Goal: Task Accomplishment & Management: Use online tool/utility

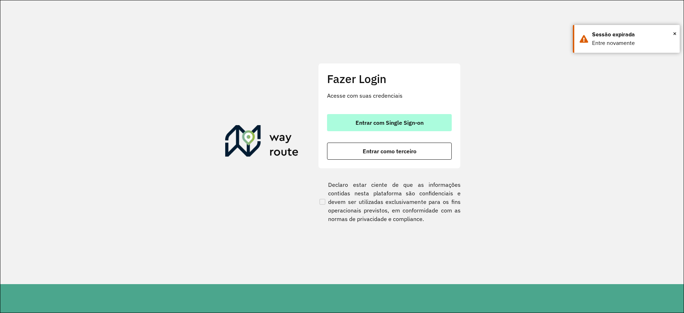
click at [371, 121] on span "Entrar com Single Sign-on" at bounding box center [389, 123] width 68 height 6
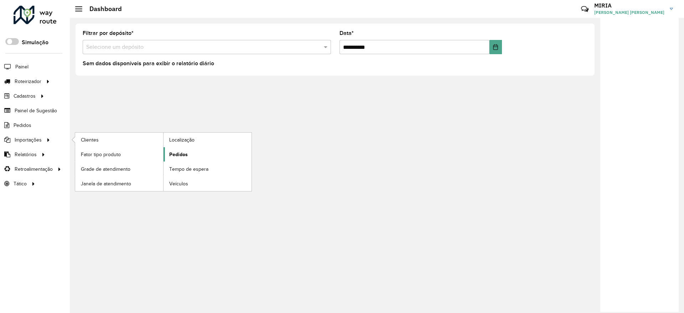
click at [189, 156] on link "Pedidos" at bounding box center [207, 154] width 88 height 14
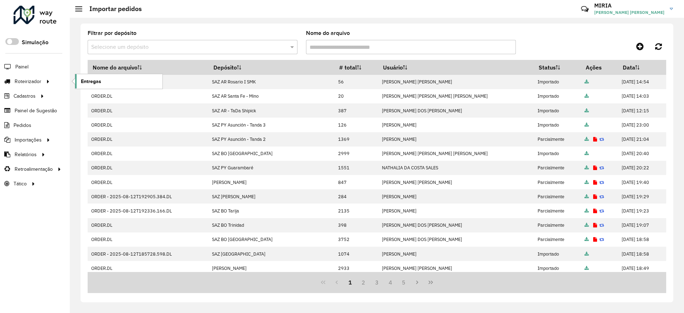
click at [99, 78] on span "Entregas" at bounding box center [91, 81] width 20 height 7
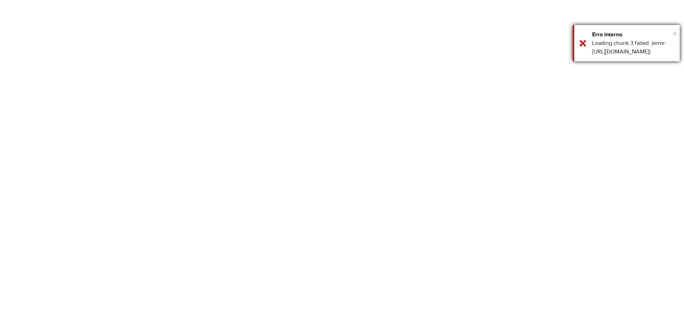
click at [673, 30] on span "×" at bounding box center [675, 34] width 4 height 8
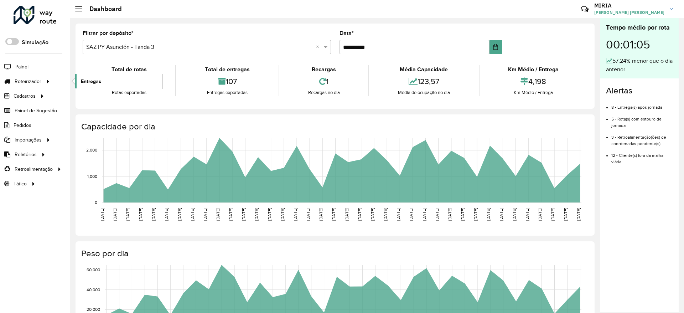
click at [100, 78] on span "Entregas" at bounding box center [91, 81] width 20 height 7
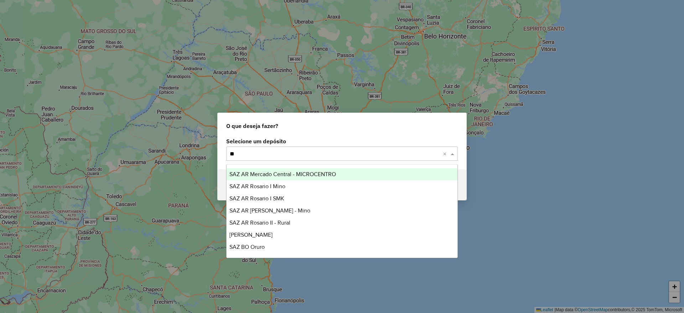
type input "***"
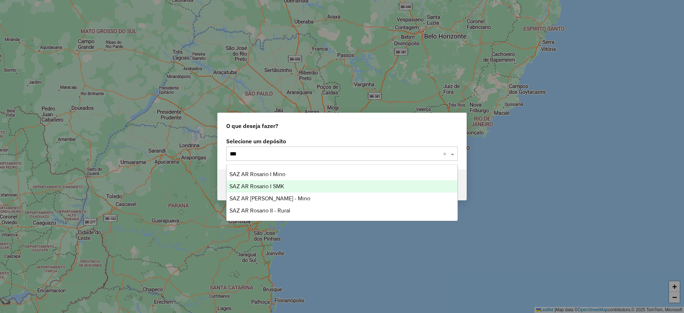
click at [279, 181] on div "SAZ AR [PERSON_NAME] AR Rosario I SMK SAZ AR Rosario II - Mino SAZ AR Rosario I…" at bounding box center [341, 192] width 231 height 48
click at [279, 181] on div "SAZ AR Rosario I SMK" at bounding box center [341, 186] width 231 height 12
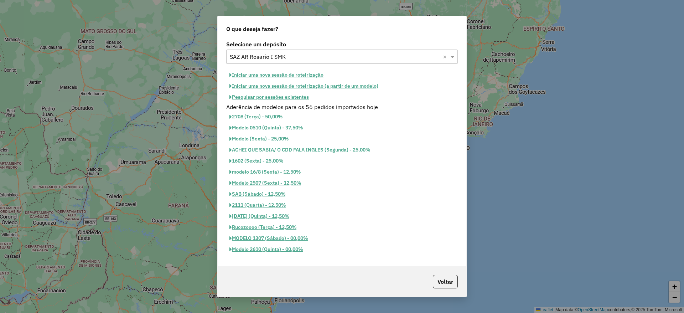
click at [296, 70] on button "Iniciar uma nova sessão de roteirização" at bounding box center [276, 74] width 100 height 11
select select "*"
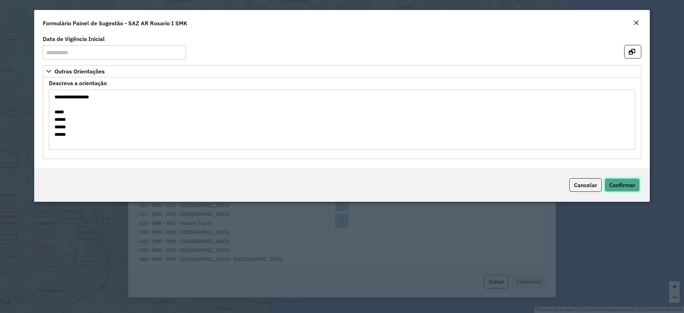
click at [625, 188] on span "Confirmar" at bounding box center [622, 184] width 26 height 7
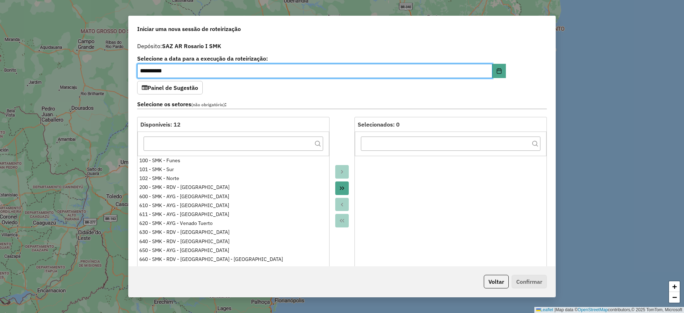
click at [336, 187] on button "Move All to Target" at bounding box center [342, 188] width 14 height 14
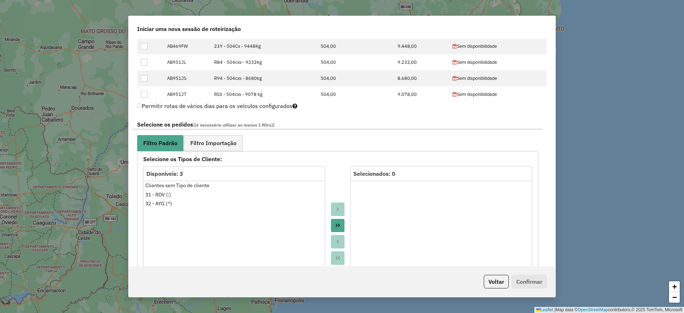
scroll to position [160, 0]
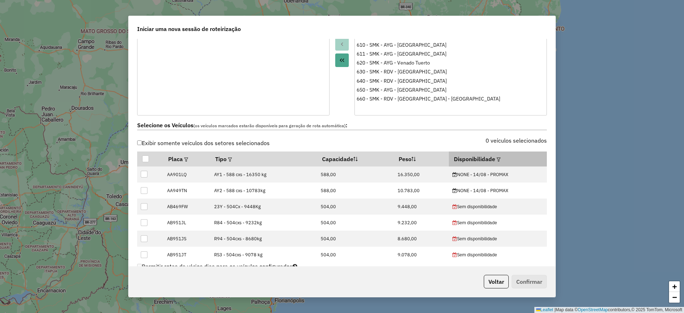
click at [495, 158] on div at bounding box center [497, 159] width 5 height 9
click at [496, 158] on em at bounding box center [498, 159] width 4 height 4
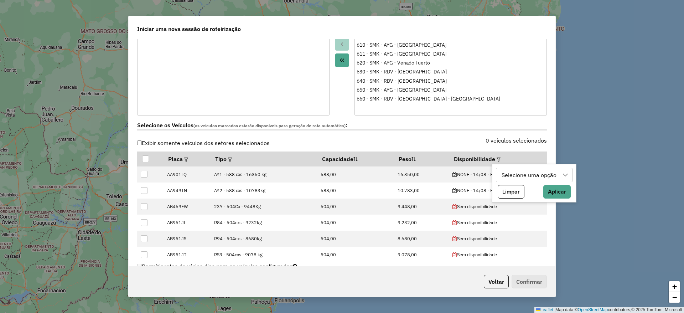
click at [563, 175] on icon at bounding box center [565, 175] width 6 height 6
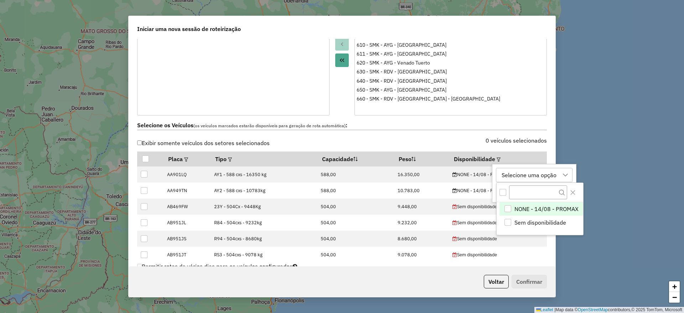
scroll to position [5, 32]
click at [508, 209] on div "NONE - 14/08 - PROMAX" at bounding box center [507, 208] width 7 height 7
click at [469, 137] on div "Selecione os Veículos (os veículos marcados estarão disponíveis para geração de…" at bounding box center [342, 126] width 418 height 22
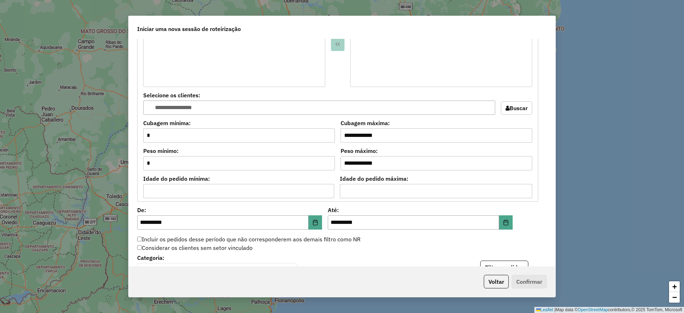
scroll to position [689, 0]
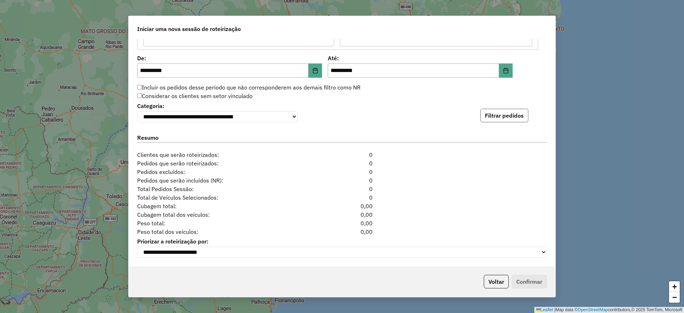
click at [501, 114] on button "Filtrar pedidos" at bounding box center [504, 116] width 48 height 14
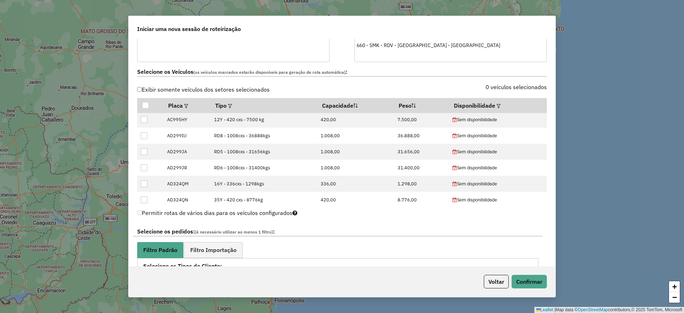
scroll to position [267, 0]
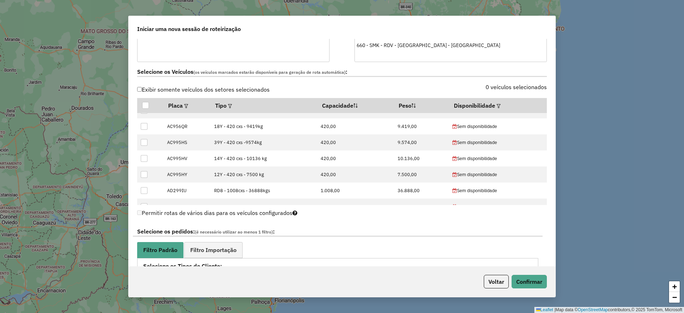
click at [521, 87] on label "0 veículos selecionados" at bounding box center [515, 87] width 61 height 9
click at [487, 109] on th "Disponibilidade" at bounding box center [498, 105] width 98 height 15
click at [496, 105] on em at bounding box center [498, 106] width 4 height 4
click at [564, 134] on button "Aplicar" at bounding box center [565, 138] width 27 height 14
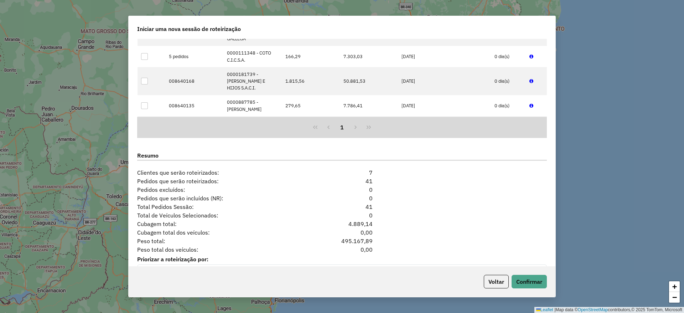
scroll to position [836, 0]
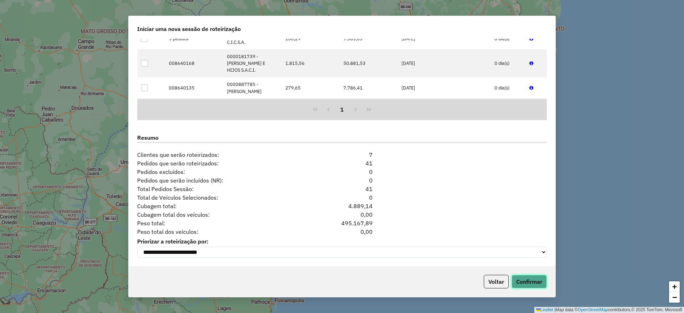
click at [532, 287] on button "Confirmar" at bounding box center [528, 281] width 35 height 14
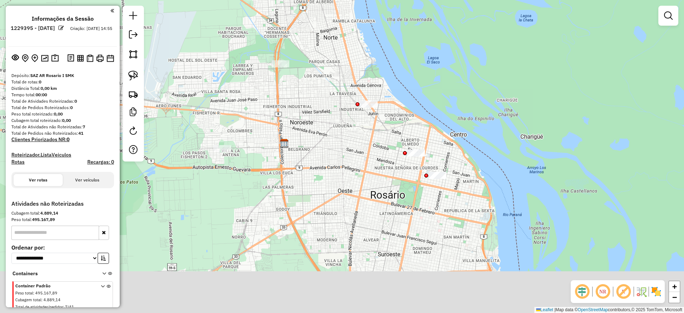
drag, startPoint x: 417, startPoint y: 102, endPoint x: 420, endPoint y: 77, distance: 25.5
click at [420, 77] on div "Janela de atendimento Grade de atendimento Capacidade Transportadoras Veículos …" at bounding box center [342, 156] width 684 height 313
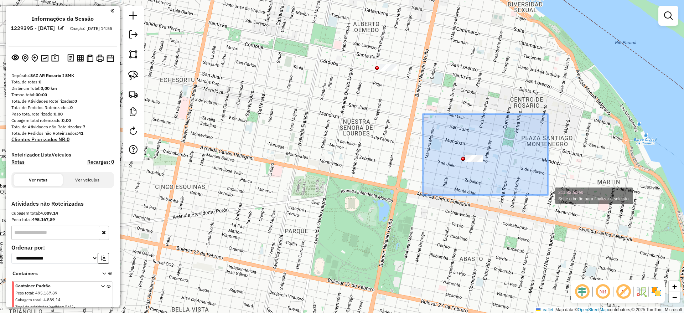
drag, startPoint x: 423, startPoint y: 114, endPoint x: 548, endPoint y: 195, distance: 148.8
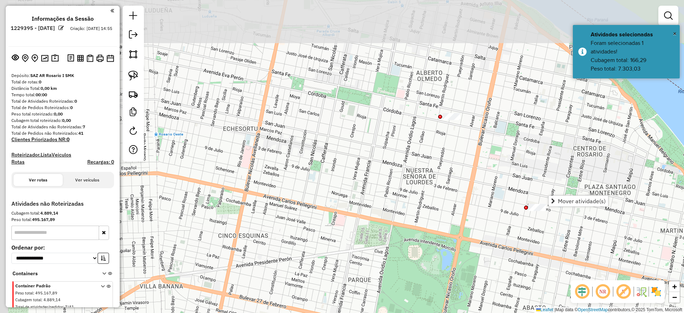
drag, startPoint x: 474, startPoint y: 75, endPoint x: 570, endPoint y: 150, distance: 121.6
click at [570, 150] on div "Janela de atendimento Grade de atendimento Capacidade Transportadoras Veículos …" at bounding box center [342, 156] width 684 height 313
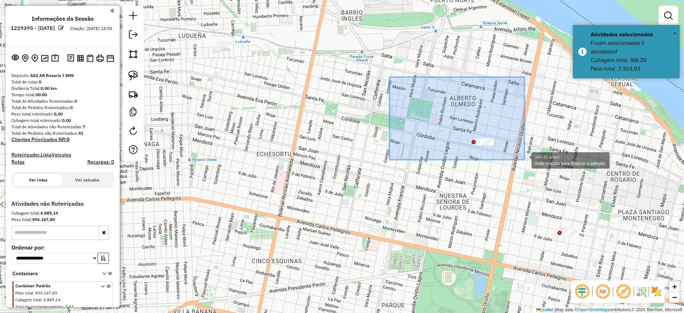
drag, startPoint x: 389, startPoint y: 77, endPoint x: 524, endPoint y: 159, distance: 158.4
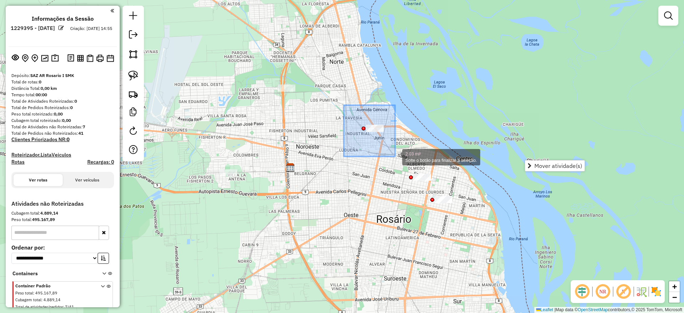
drag, startPoint x: 344, startPoint y: 105, endPoint x: 397, endPoint y: 146, distance: 67.8
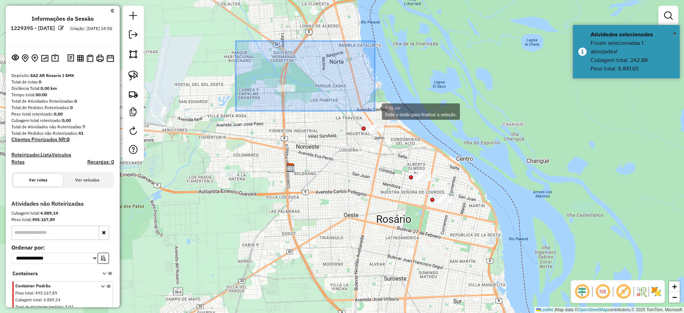
drag, startPoint x: 236, startPoint y: 41, endPoint x: 375, endPoint y: 111, distance: 156.2
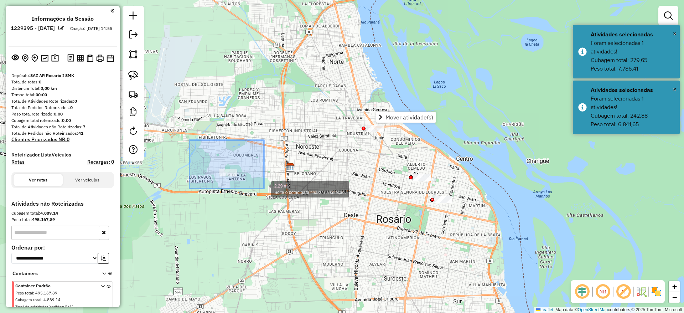
drag, startPoint x: 209, startPoint y: 166, endPoint x: 309, endPoint y: 204, distance: 106.6
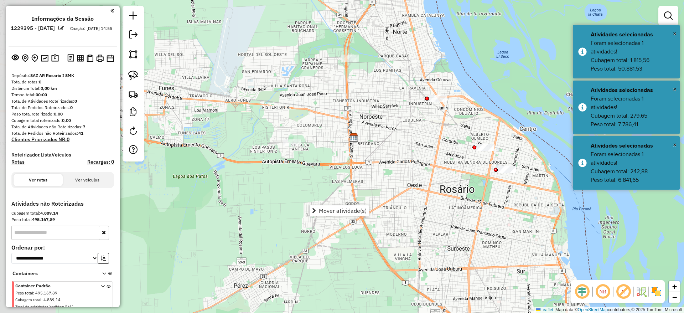
drag, startPoint x: 305, startPoint y: 158, endPoint x: 407, endPoint y: 114, distance: 110.8
click at [407, 114] on div "Janela de atendimento Grade de atendimento Capacidade Transportadoras Veículos …" at bounding box center [342, 156] width 684 height 313
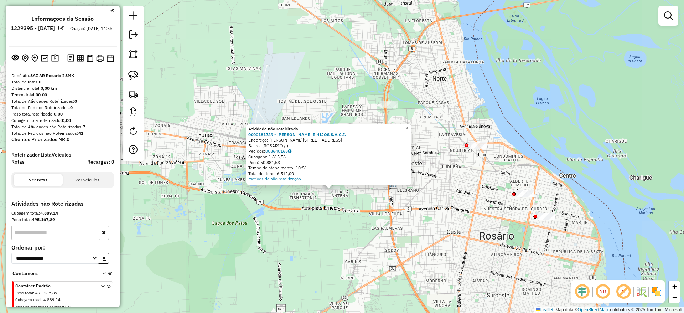
click at [294, 201] on div "Atividade não roteirizada 0000181739 - DAVID ROSENTAL E HIJOS S.A.C.I. Endereço…" at bounding box center [342, 156] width 684 height 313
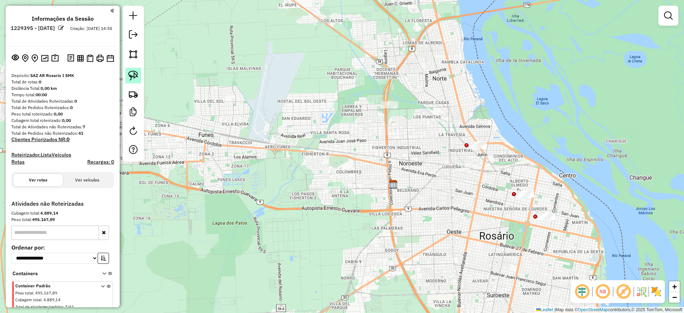
click at [141, 77] on link at bounding box center [133, 76] width 16 height 16
click at [135, 70] on img at bounding box center [133, 75] width 10 height 10
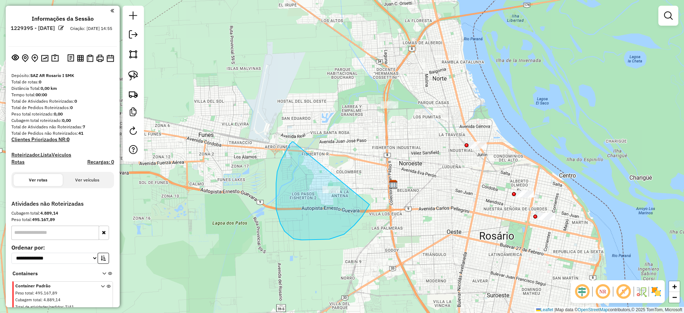
drag, startPoint x: 286, startPoint y: 151, endPoint x: 377, endPoint y: 179, distance: 95.2
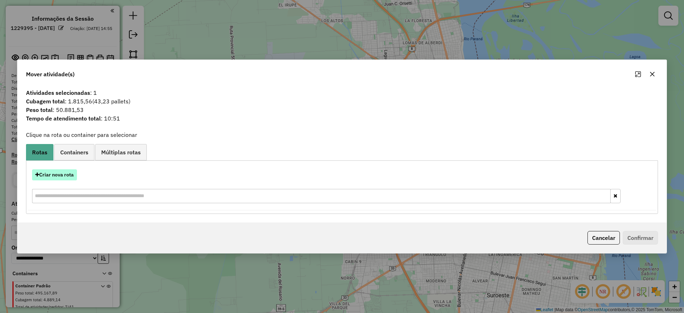
click at [67, 174] on button "Criar nova rota" at bounding box center [54, 174] width 45 height 11
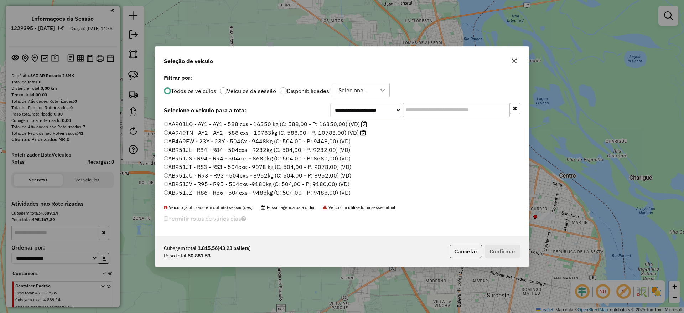
scroll to position [4, 2]
click at [445, 113] on input "text" at bounding box center [456, 110] width 107 height 14
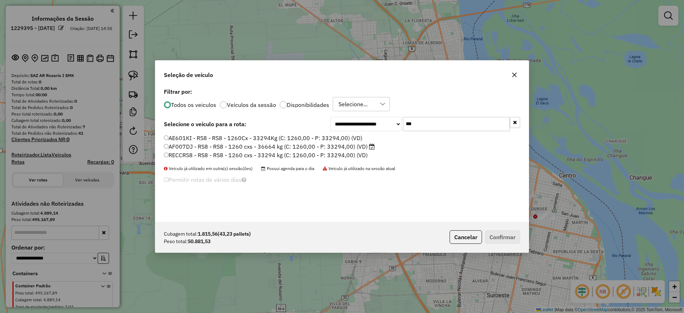
type input "***"
click at [359, 145] on label "AF007DJ - RS8 - RS8 - 1260 cxs - 36664 kg (C: 1260,00 - P: 33294,00) (VD)" at bounding box center [269, 146] width 211 height 9
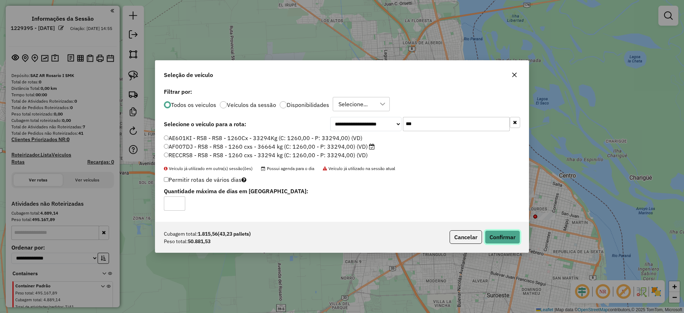
click at [494, 230] on button "Confirmar" at bounding box center [502, 237] width 35 height 14
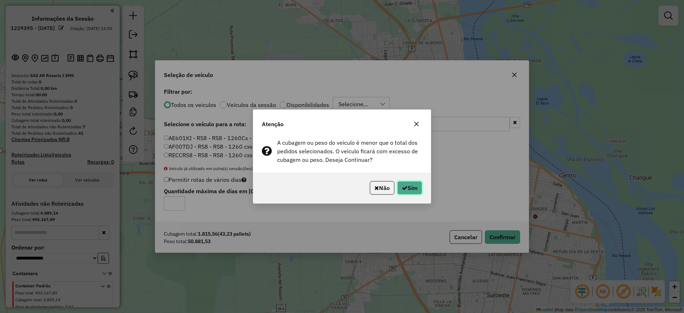
click at [412, 188] on button "Sim" at bounding box center [409, 188] width 25 height 14
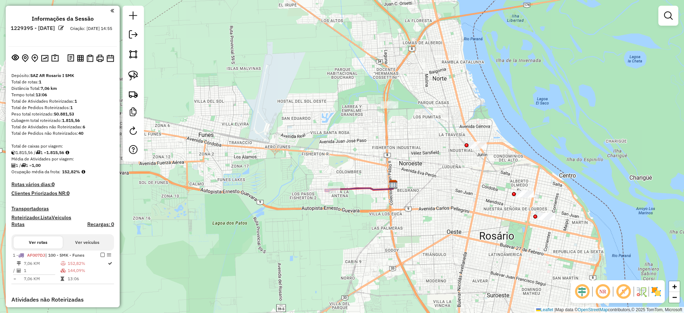
drag, startPoint x: 440, startPoint y: 183, endPoint x: 419, endPoint y: 228, distance: 49.7
click at [419, 228] on div "Janela de atendimento Grade de atendimento Capacidade Transportadoras Veículos …" at bounding box center [342, 156] width 684 height 313
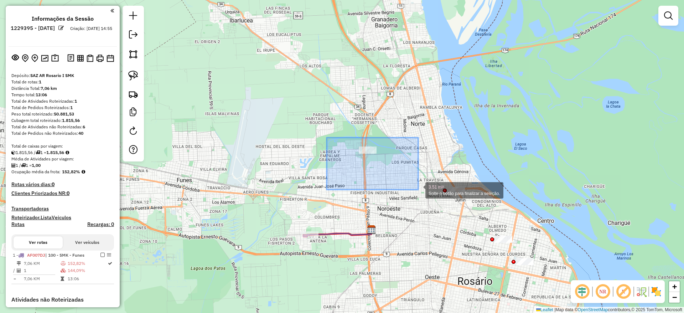
drag, startPoint x: 326, startPoint y: 137, endPoint x: 418, endPoint y: 189, distance: 105.2
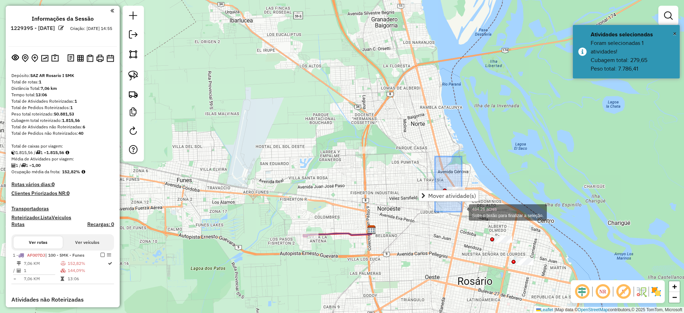
drag, startPoint x: 435, startPoint y: 156, endPoint x: 492, endPoint y: 233, distance: 95.2
click at [492, 233] on div "484.26 acres Solte o botão para finalizar a seleção. Janela de atendimento Grad…" at bounding box center [342, 156] width 684 height 313
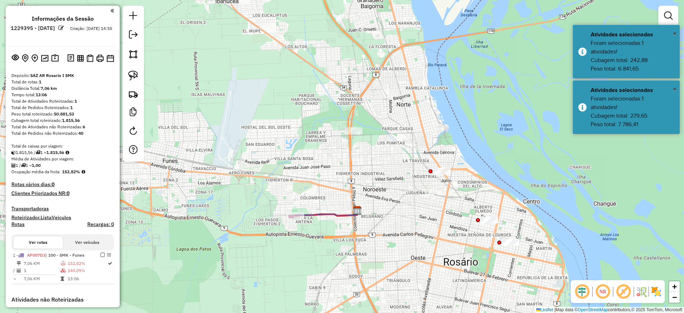
drag, startPoint x: 506, startPoint y: 193, endPoint x: 453, endPoint y: 147, distance: 70.2
click at [453, 147] on div "Janela de atendimento Grade de atendimento Capacidade Transportadoras Veículos …" at bounding box center [342, 156] width 684 height 313
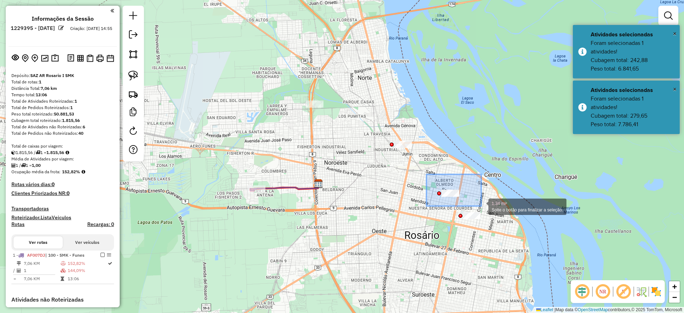
drag, startPoint x: 426, startPoint y: 174, endPoint x: 482, endPoint y: 206, distance: 63.9
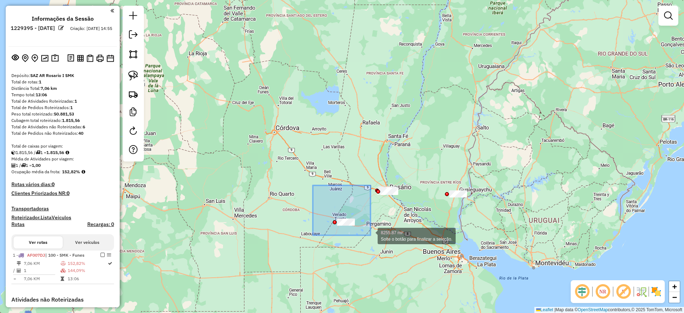
drag, startPoint x: 313, startPoint y: 185, endPoint x: 379, endPoint y: 241, distance: 86.9
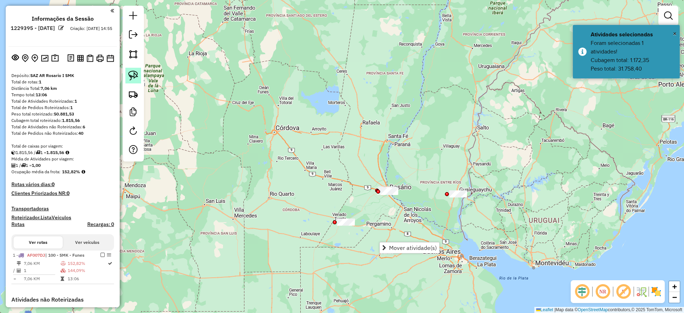
click at [134, 78] on img at bounding box center [133, 75] width 10 height 10
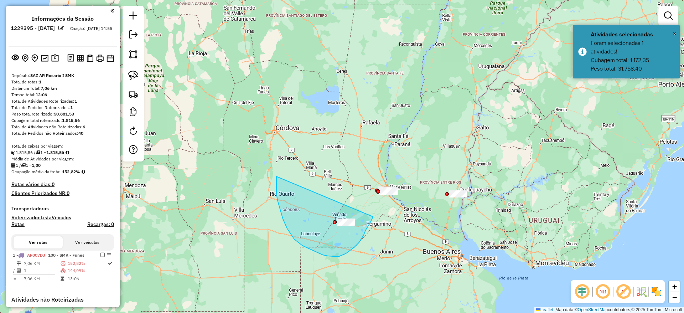
drag, startPoint x: 279, startPoint y: 207, endPoint x: 376, endPoint y: 209, distance: 96.2
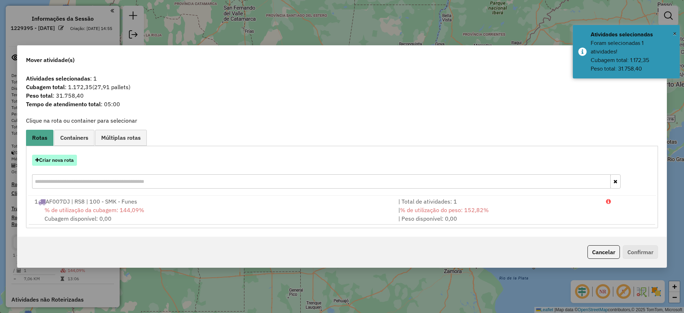
click at [69, 162] on button "Criar nova rota" at bounding box center [54, 160] width 45 height 11
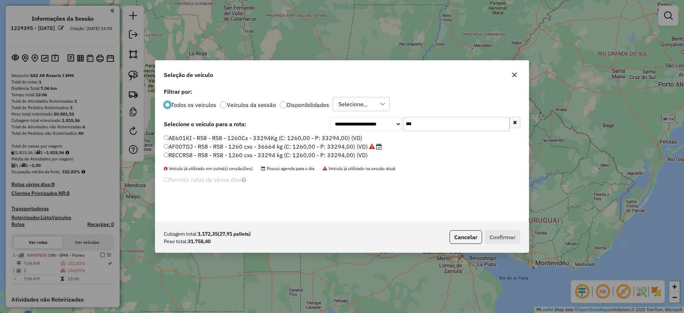
click at [460, 119] on input "***" at bounding box center [456, 124] width 107 height 14
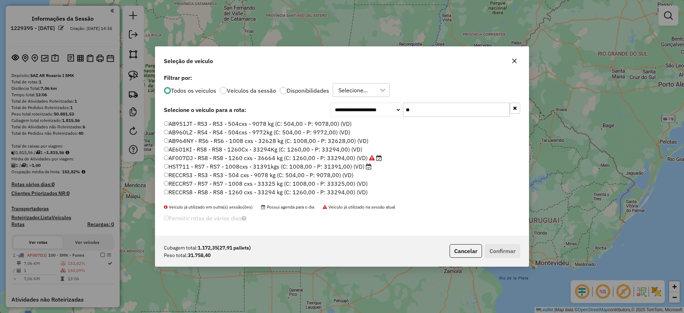
type input "*"
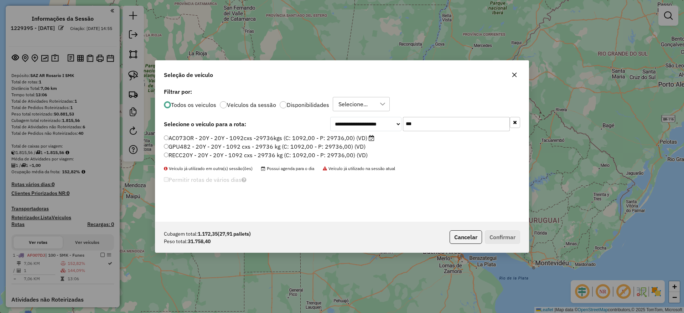
type input "***"
click at [346, 141] on label "AC073OR - 20Y - 20Y - 1092cxs -29736kgs (C: 1092,00 - P: 29736,00) (VD)" at bounding box center [269, 138] width 210 height 9
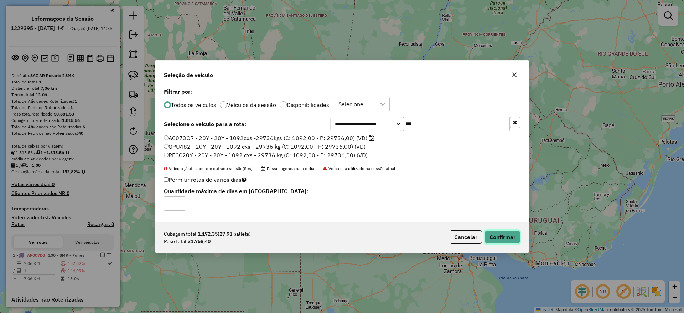
click at [505, 234] on button "Confirmar" at bounding box center [502, 237] width 35 height 14
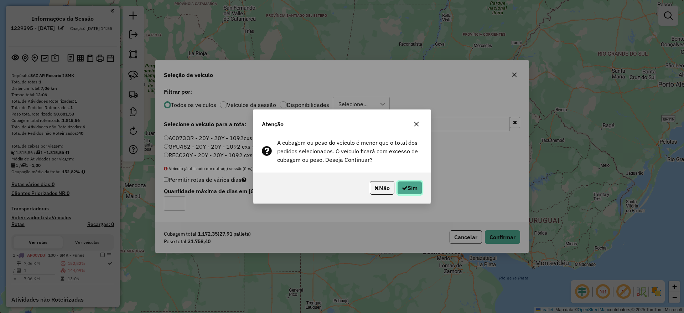
click at [415, 187] on button "Sim" at bounding box center [409, 188] width 25 height 14
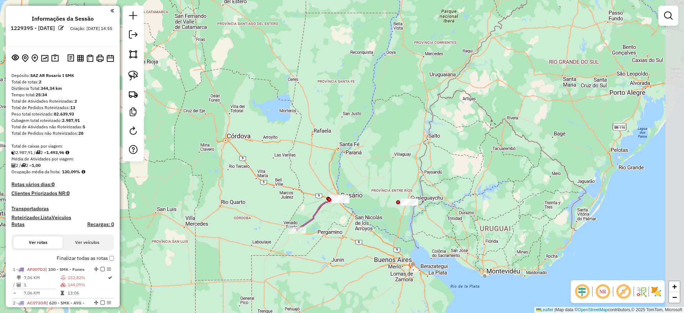
drag, startPoint x: 361, startPoint y: 155, endPoint x: 329, endPoint y: 169, distance: 35.4
click at [312, 164] on div "Janela de atendimento Grade de atendimento Capacidade Transportadoras Veículos …" at bounding box center [342, 156] width 684 height 313
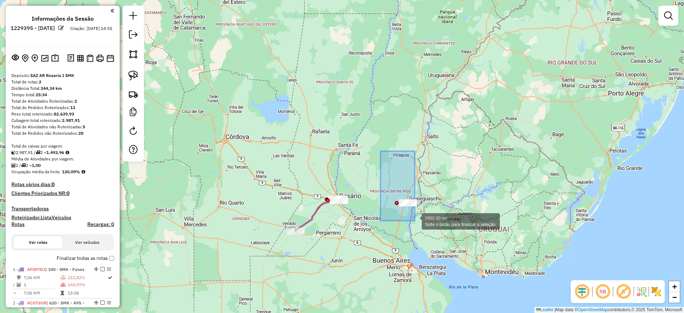
drag, startPoint x: 381, startPoint y: 151, endPoint x: 444, endPoint y: 235, distance: 104.5
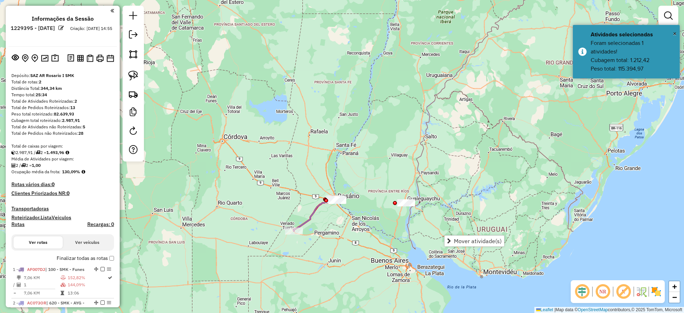
drag, startPoint x: 385, startPoint y: 164, endPoint x: 363, endPoint y: 172, distance: 23.4
click at [363, 172] on div "Janela de atendimento Grade de atendimento Capacidade Transportadoras Veículos …" at bounding box center [342, 156] width 684 height 313
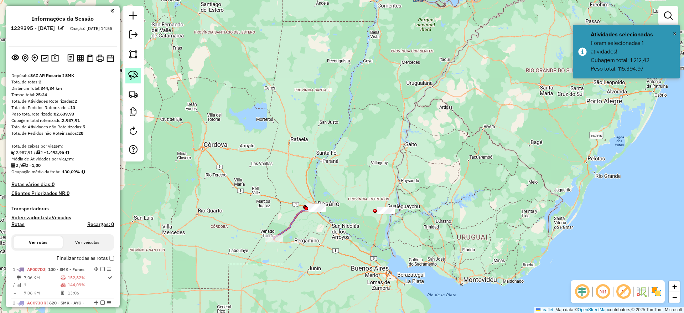
click at [139, 73] on link at bounding box center [133, 76] width 16 height 16
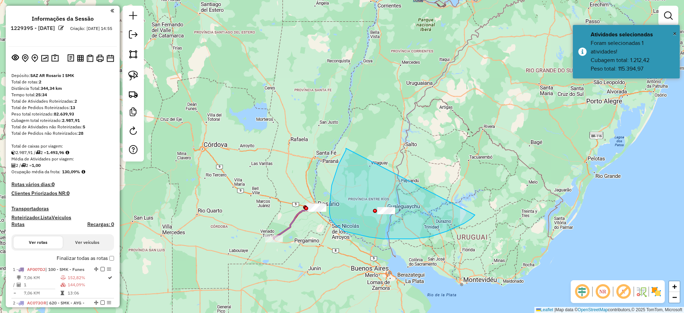
drag, startPoint x: 346, startPoint y: 148, endPoint x: 478, endPoint y: 209, distance: 145.6
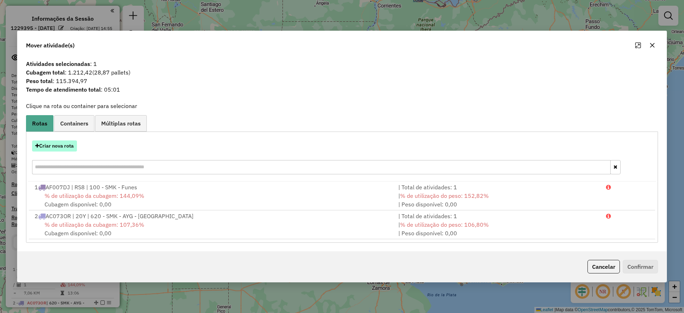
click at [56, 141] on button "Criar nova rota" at bounding box center [54, 145] width 45 height 11
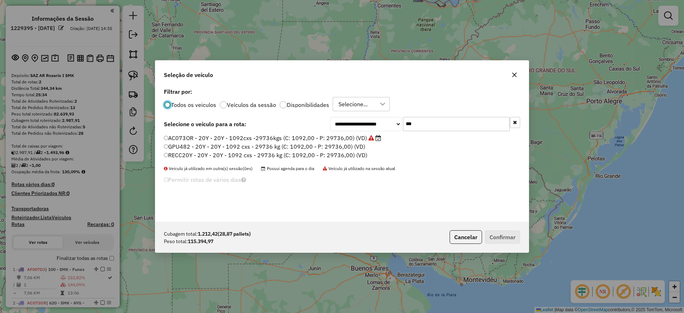
click at [426, 126] on input "***" at bounding box center [456, 124] width 107 height 14
type input "***"
click at [334, 137] on label "AE264XV - 19Y - 19Y - 1092cxs - 30758kg (C: 1092,00 - P: 30758,00) (VD)" at bounding box center [268, 138] width 208 height 9
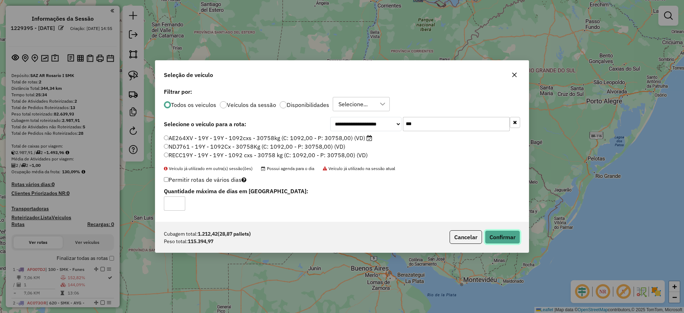
click at [503, 237] on button "Confirmar" at bounding box center [502, 237] width 35 height 14
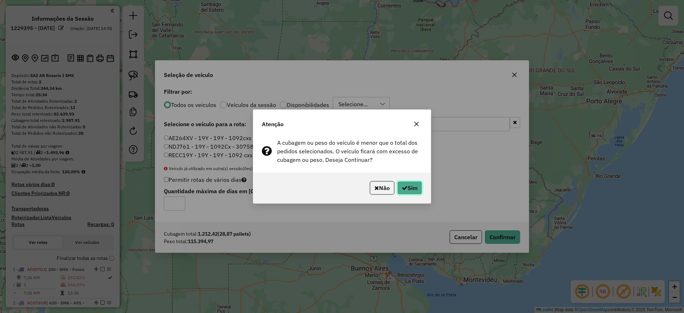
click at [409, 189] on button "Sim" at bounding box center [409, 188] width 25 height 14
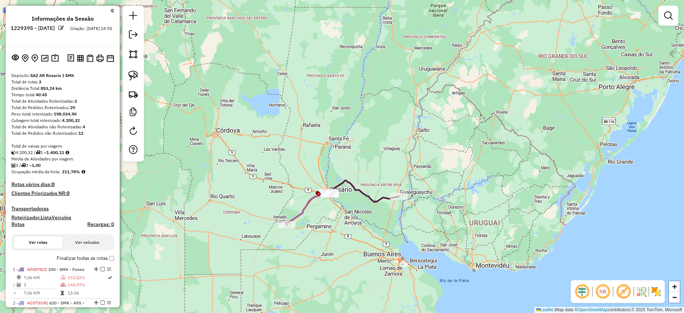
drag, startPoint x: 335, startPoint y: 134, endPoint x: 339, endPoint y: 130, distance: 5.3
click at [339, 130] on div "Janela de atendimento Grade de atendimento Capacidade Transportadoras Veículos …" at bounding box center [342, 156] width 684 height 313
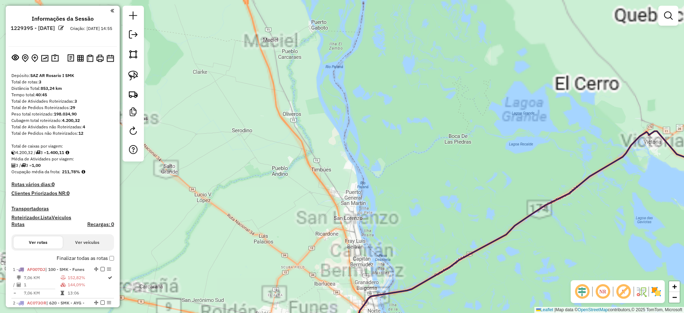
drag, startPoint x: 324, startPoint y: 218, endPoint x: 320, endPoint y: 46, distance: 172.7
click at [320, 46] on div "Janela de atendimento Grade de atendimento Capacidade Transportadoras Veículos …" at bounding box center [342, 156] width 684 height 313
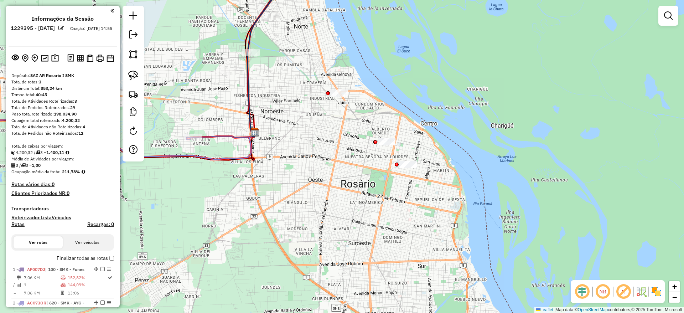
drag, startPoint x: 363, startPoint y: 201, endPoint x: 351, endPoint y: 174, distance: 29.5
click at [351, 174] on div "Janela de atendimento Grade de atendimento Capacidade Transportadoras Veículos …" at bounding box center [342, 156] width 684 height 313
drag, startPoint x: 362, startPoint y: 157, endPoint x: 456, endPoint y: 192, distance: 100.1
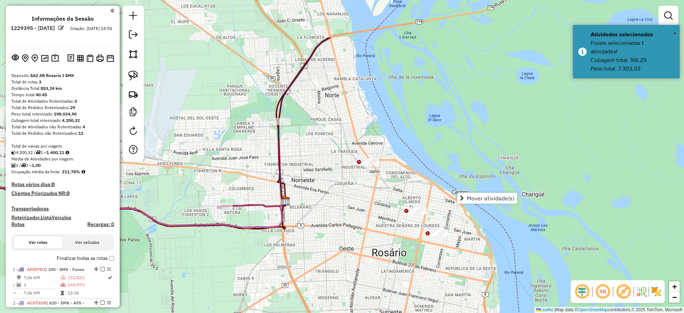
drag, startPoint x: 291, startPoint y: 152, endPoint x: 322, endPoint y: 220, distance: 75.4
click at [322, 220] on div "Janela de atendimento Grade de atendimento Capacidade Transportadoras Veículos …" at bounding box center [342, 156] width 684 height 313
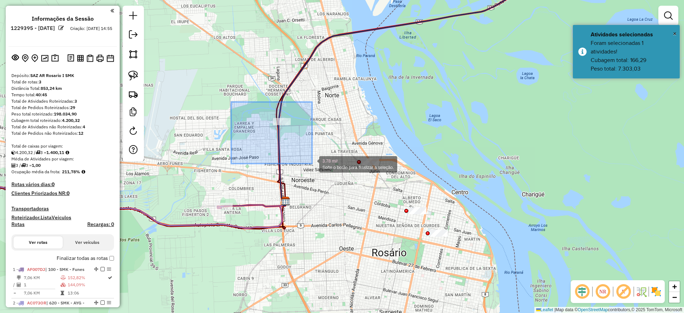
drag, startPoint x: 231, startPoint y: 102, endPoint x: 312, endPoint y: 160, distance: 99.8
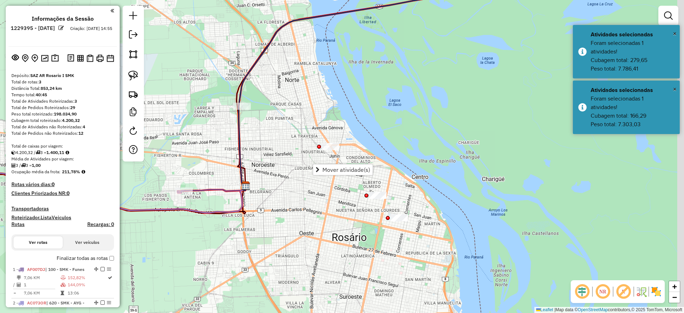
drag, startPoint x: 362, startPoint y: 109, endPoint x: 306, endPoint y: 112, distance: 55.6
click at [347, 107] on div "Janela de atendimento Grade de atendimento Capacidade Transportadoras Veículos …" at bounding box center [342, 156] width 684 height 313
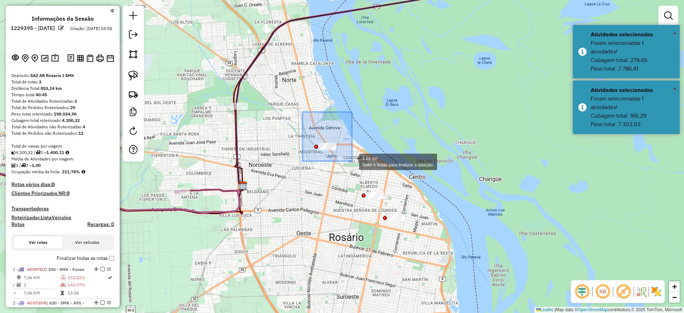
drag, startPoint x: 302, startPoint y: 112, endPoint x: 352, endPoint y: 162, distance: 70.7
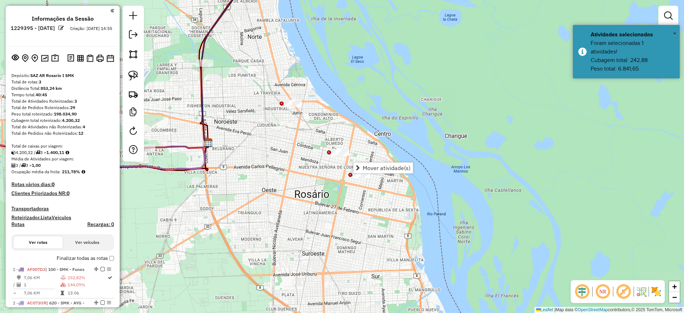
drag, startPoint x: 309, startPoint y: 193, endPoint x: 272, endPoint y: 148, distance: 57.6
click at [272, 148] on div "Janela de atendimento Grade de atendimento Capacidade Transportadoras Veículos …" at bounding box center [342, 156] width 684 height 313
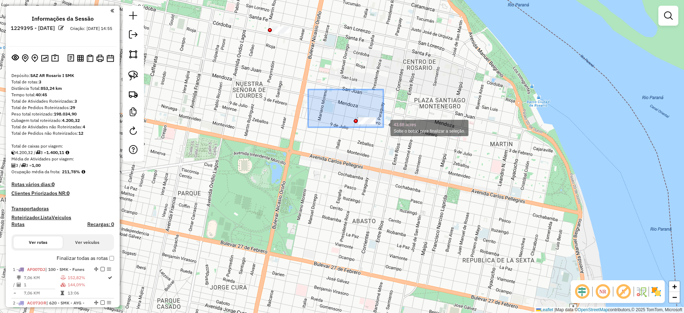
drag, startPoint x: 383, startPoint y: 127, endPoint x: 444, endPoint y: 152, distance: 65.6
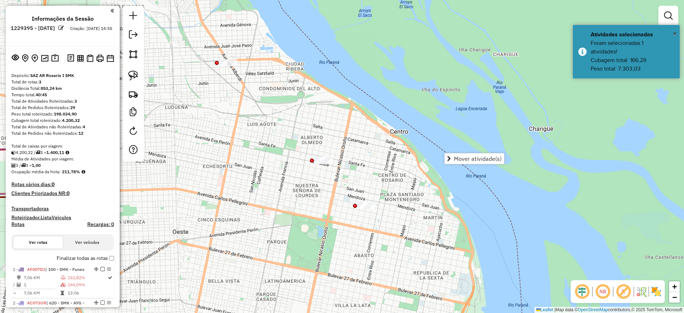
drag, startPoint x: 284, startPoint y: 149, endPoint x: 272, endPoint y: 214, distance: 65.8
click at [272, 214] on div "Janela de atendimento Grade de atendimento Capacidade Transportadoras Veículos …" at bounding box center [342, 156] width 684 height 313
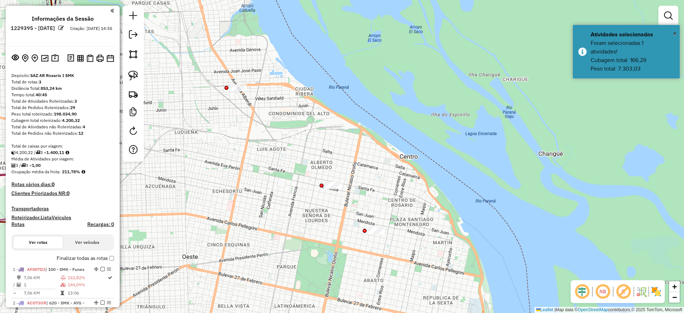
drag, startPoint x: 226, startPoint y: 136, endPoint x: 238, endPoint y: 165, distance: 31.3
click at [238, 164] on div "Janela de atendimento Grade de atendimento Capacidade Transportadoras Veículos …" at bounding box center [342, 156] width 684 height 313
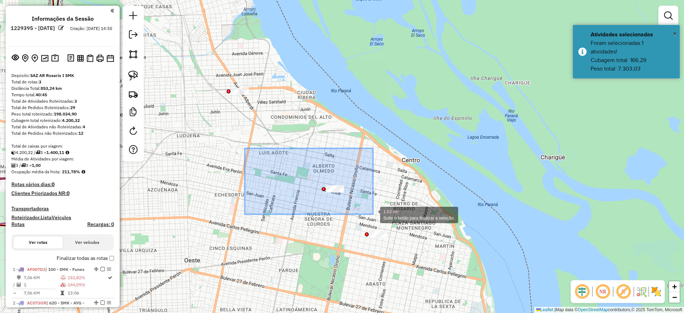
drag, startPoint x: 245, startPoint y: 148, endPoint x: 373, endPoint y: 214, distance: 144.1
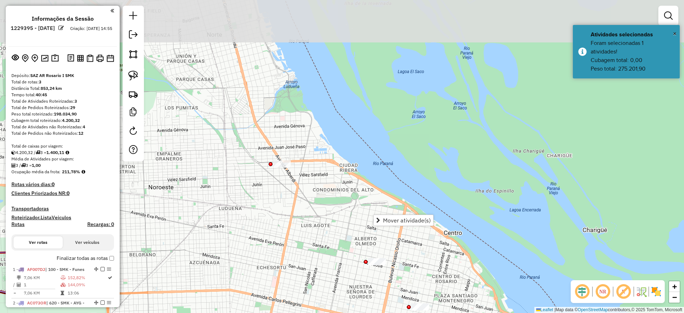
drag, startPoint x: 287, startPoint y: 169, endPoint x: 331, endPoint y: 241, distance: 84.2
click at [331, 244] on div "Janela de atendimento Grade de atendimento Capacidade Transportadoras Veículos …" at bounding box center [342, 156] width 684 height 313
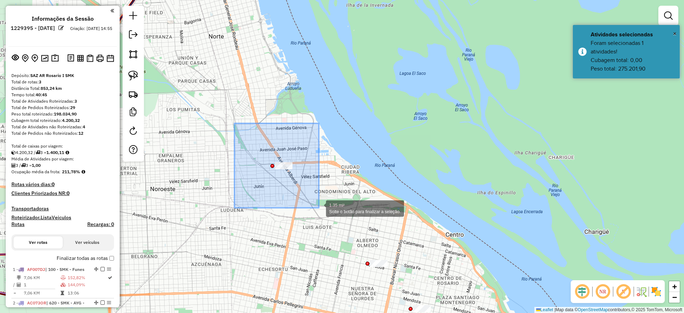
drag, startPoint x: 234, startPoint y: 123, endPoint x: 319, endPoint y: 208, distance: 119.3
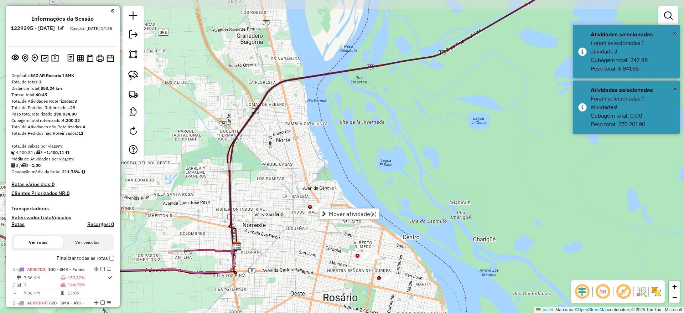
drag, startPoint x: 201, startPoint y: 180, endPoint x: 231, endPoint y: 199, distance: 35.2
click at [231, 199] on icon at bounding box center [393, 118] width 326 height 263
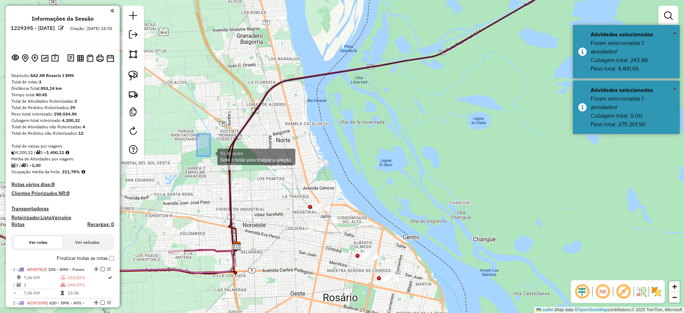
drag, startPoint x: 197, startPoint y: 134, endPoint x: 257, endPoint y: 192, distance: 84.1
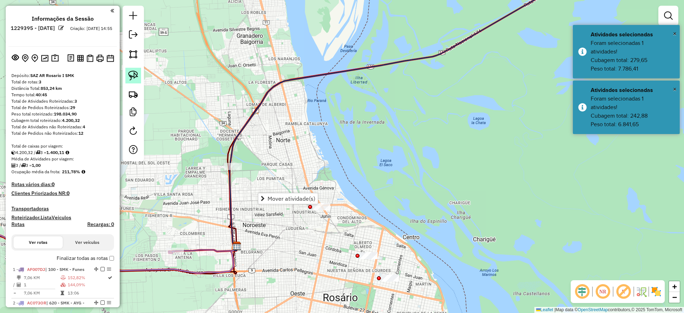
click at [135, 75] on img at bounding box center [133, 75] width 10 height 10
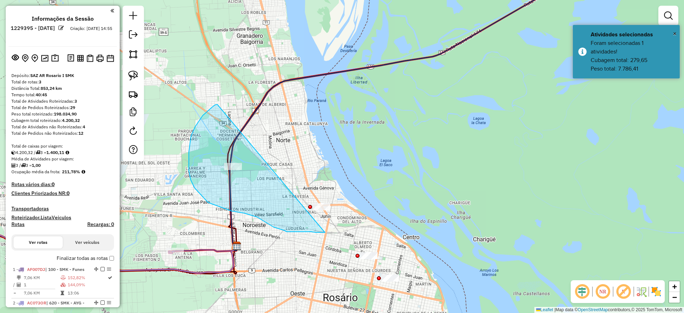
drag, startPoint x: 191, startPoint y: 136, endPoint x: 376, endPoint y: 185, distance: 191.5
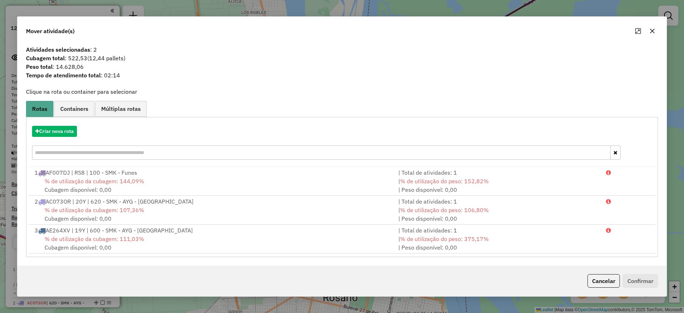
click at [653, 33] on icon "button" at bounding box center [652, 31] width 6 height 6
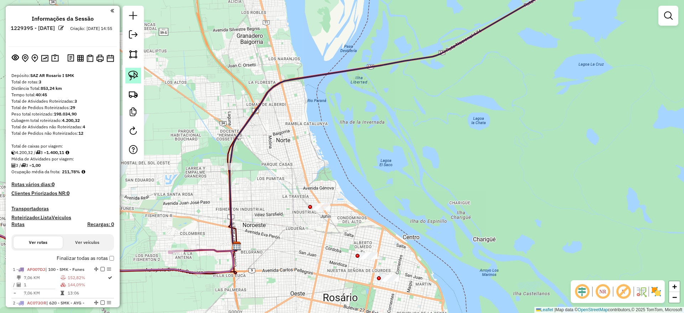
click at [137, 73] on img at bounding box center [133, 75] width 10 height 10
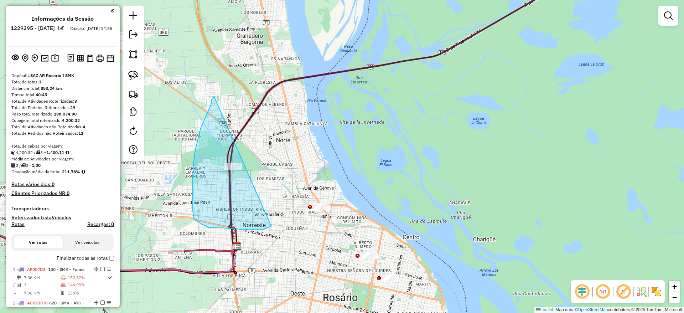
drag, startPoint x: 200, startPoint y: 128, endPoint x: 297, endPoint y: 187, distance: 113.0
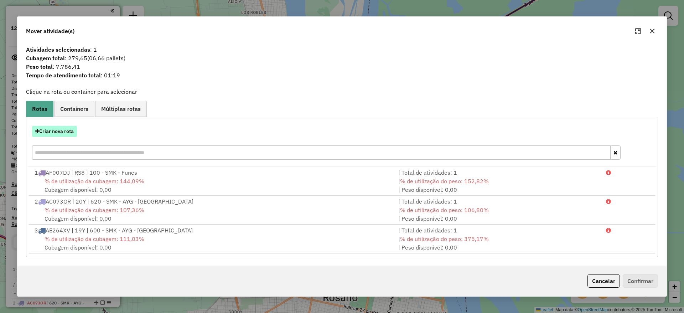
click at [68, 135] on button "Criar nova rota" at bounding box center [54, 131] width 45 height 11
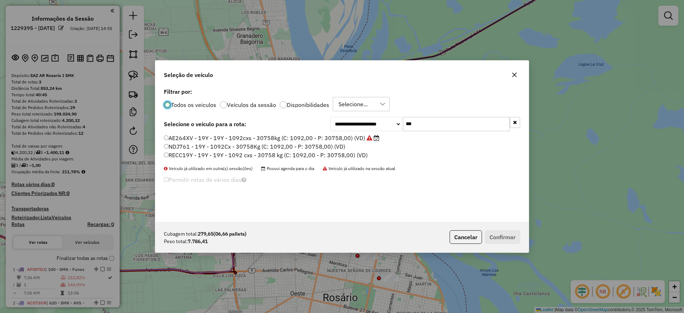
click at [432, 123] on input "***" at bounding box center [456, 124] width 107 height 14
type input "*"
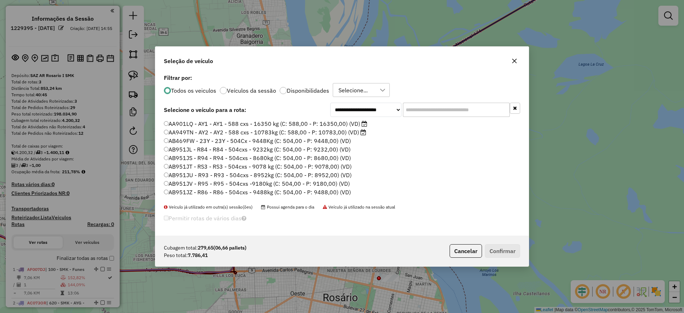
click at [330, 124] on label "AA901LQ - AY1 - AY1 - 588 cxs - 16350 kg (C: 588,00 - P: 16350,00) (VD)" at bounding box center [265, 123] width 203 height 9
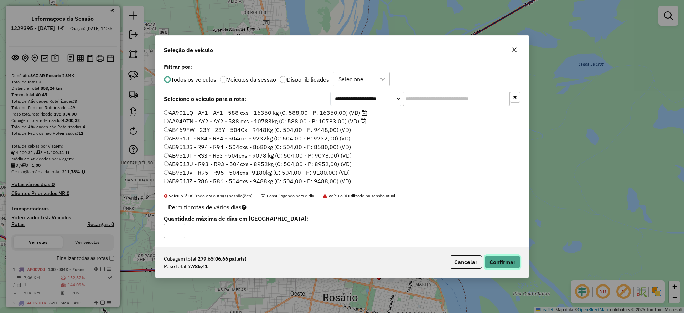
drag, startPoint x: 494, startPoint y: 266, endPoint x: 462, endPoint y: 244, distance: 39.2
click at [494, 266] on button "Confirmar" at bounding box center [502, 262] width 35 height 14
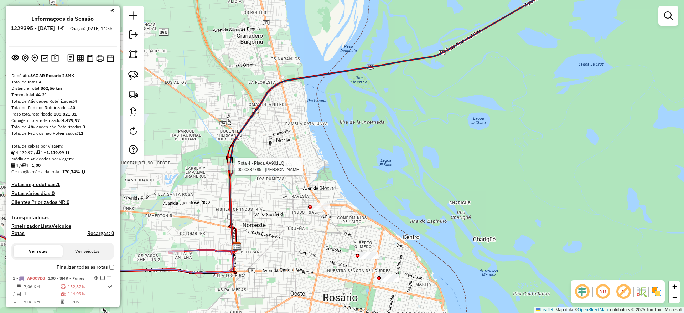
click at [232, 170] on div at bounding box center [233, 166] width 18 height 7
select select "**********"
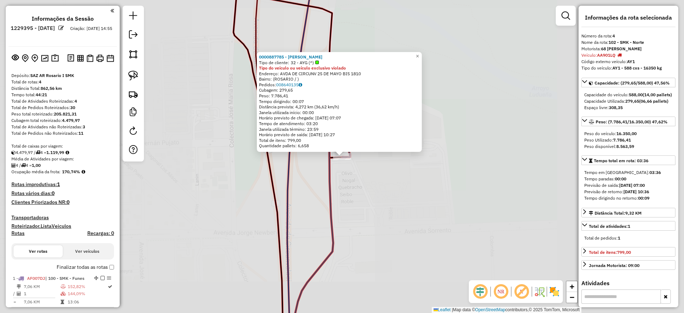
scroll to position [273, 0]
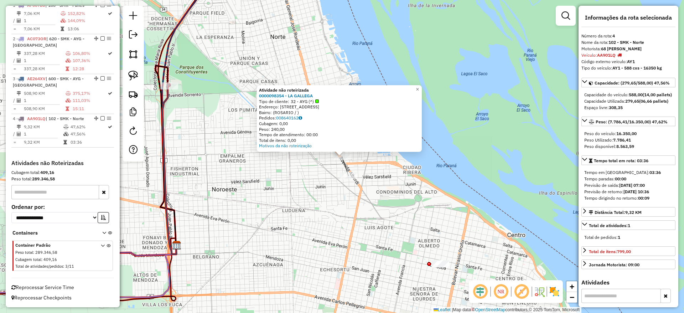
click at [352, 171] on div "Atividade não roteirizada 0000098354 - LA GALLEGA Tipo de cliente: 32 - AYG (^)…" at bounding box center [342, 156] width 684 height 313
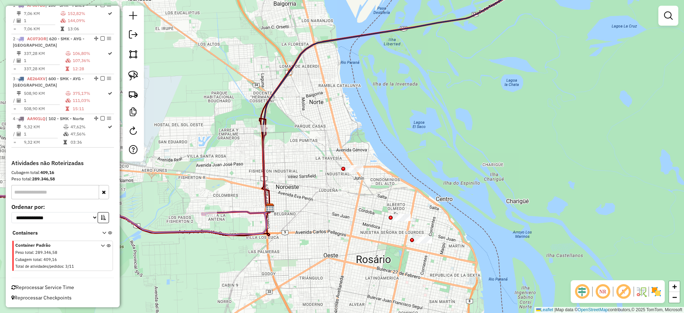
click at [340, 219] on div "Janela de atendimento Grade de atendimento Capacidade Transportadoras Veículos …" at bounding box center [342, 156] width 684 height 313
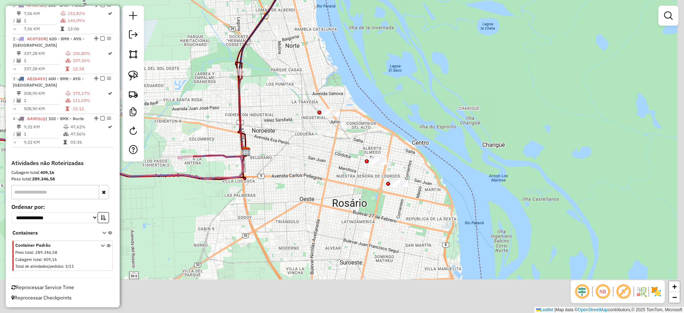
drag, startPoint x: 313, startPoint y: 149, endPoint x: 289, endPoint y: 112, distance: 44.2
click at [287, 112] on div "Janela de atendimento Grade de atendimento Capacidade Transportadoras Veículos …" at bounding box center [342, 156] width 684 height 313
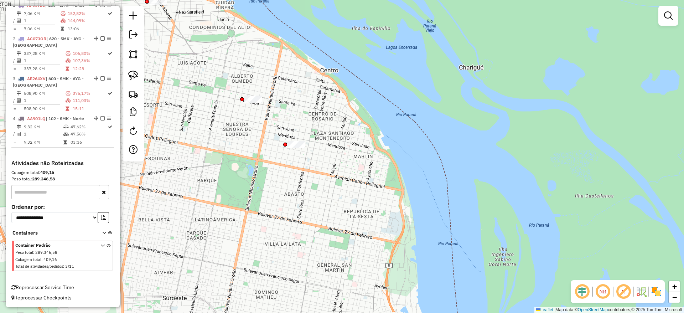
drag, startPoint x: 302, startPoint y: 190, endPoint x: 240, endPoint y: 162, distance: 67.4
click at [336, 223] on div "Janela de atendimento Grade de atendimento Capacidade Transportadoras Veículos …" at bounding box center [342, 156] width 684 height 313
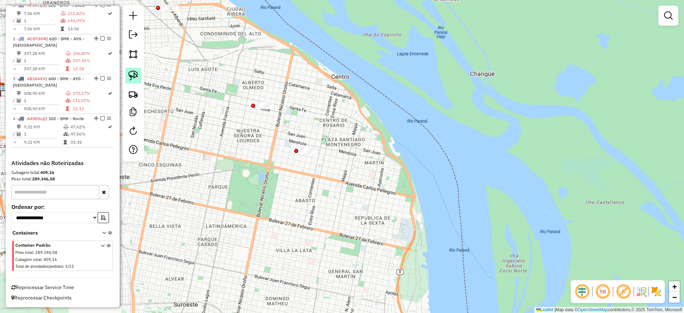
click at [132, 79] on img at bounding box center [133, 75] width 10 height 10
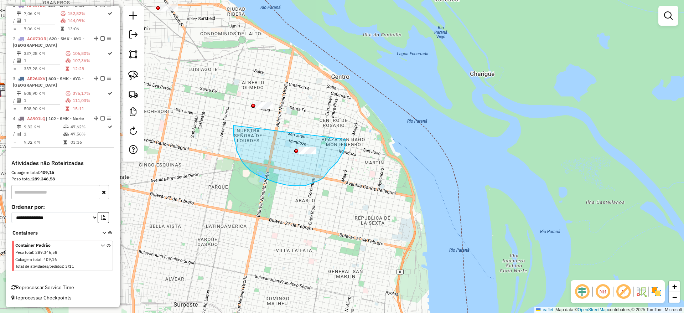
drag, startPoint x: 233, startPoint y: 130, endPoint x: 346, endPoint y: 139, distance: 112.9
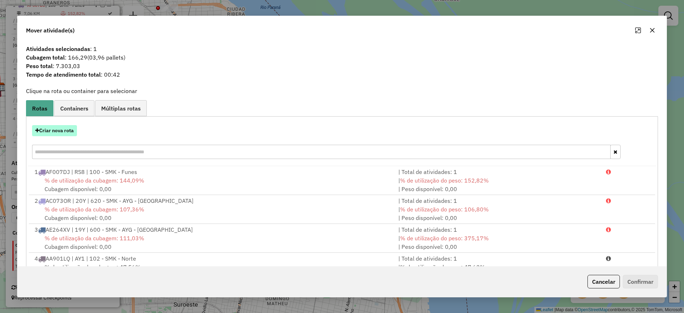
click at [59, 125] on button "Criar nova rota" at bounding box center [54, 130] width 45 height 11
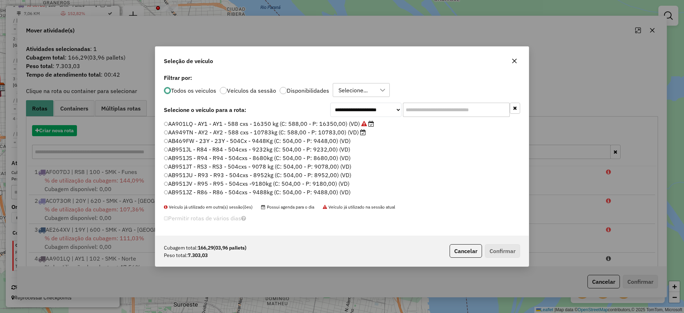
scroll to position [4, 2]
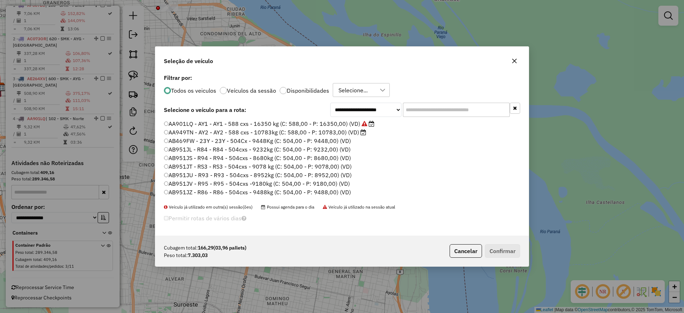
click at [424, 119] on div "**********" at bounding box center [341, 153] width 373 height 163
click at [424, 111] on input "text" at bounding box center [456, 110] width 107 height 14
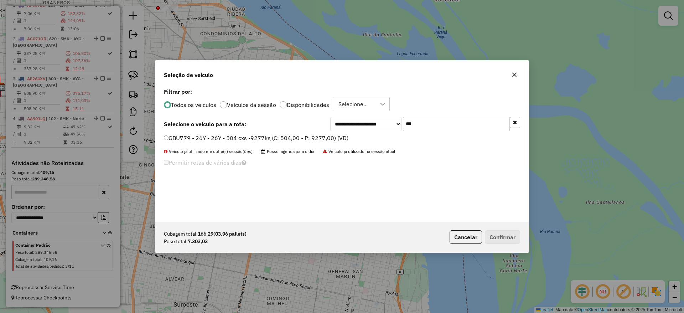
type input "***"
click at [320, 137] on label "GBU779 - 26Y - 26Y - 504 cxs -9277kg (C: 504,00 - P: 9277,00) (VD)" at bounding box center [256, 138] width 184 height 9
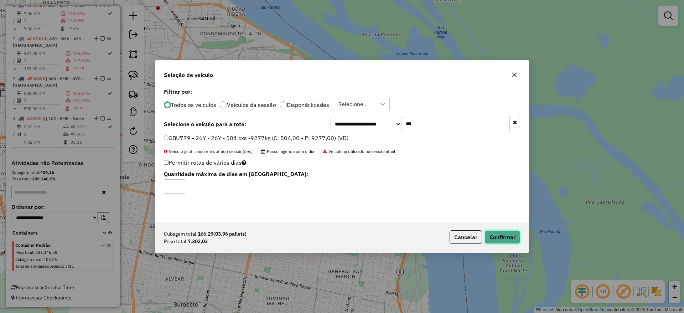
click at [505, 231] on button "Confirmar" at bounding box center [502, 237] width 35 height 14
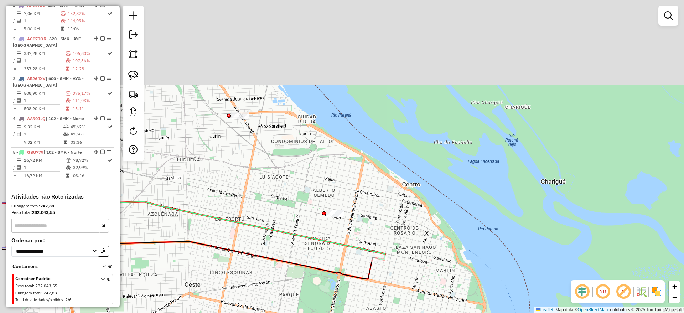
drag, startPoint x: 310, startPoint y: 94, endPoint x: 403, endPoint y: 219, distance: 156.2
click at [403, 219] on div "Janela de atendimento Grade de atendimento Capacidade Transportadoras Veículos …" at bounding box center [342, 156] width 684 height 313
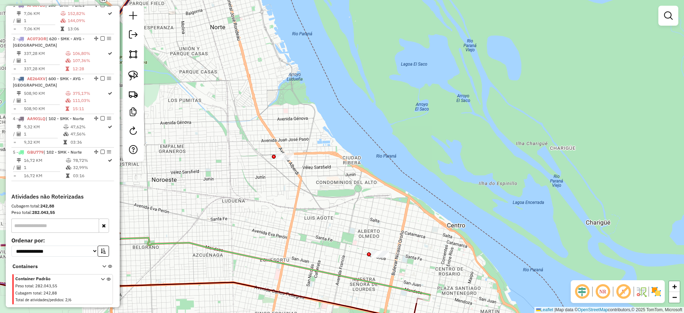
drag, startPoint x: 220, startPoint y: 122, endPoint x: 309, endPoint y: 122, distance: 88.3
click at [309, 122] on div "Janela de atendimento Grade de atendimento Capacidade Transportadoras Veículos …" at bounding box center [342, 156] width 684 height 313
click at [136, 73] on img at bounding box center [133, 75] width 10 height 10
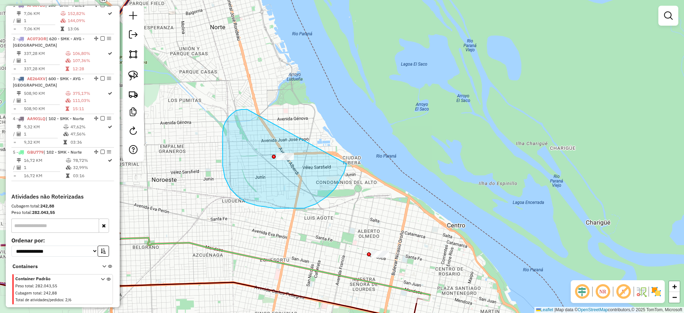
drag, startPoint x: 236, startPoint y: 110, endPoint x: 349, endPoint y: 150, distance: 119.4
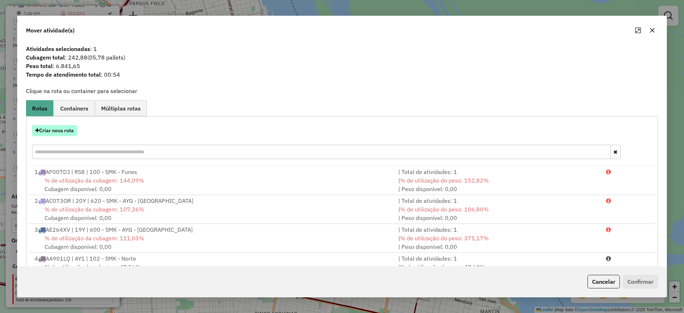
click at [62, 136] on button "Criar nova rota" at bounding box center [54, 130] width 45 height 11
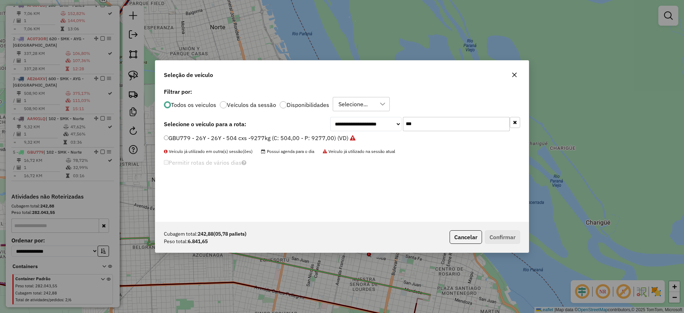
click at [425, 125] on input "***" at bounding box center [456, 124] width 107 height 14
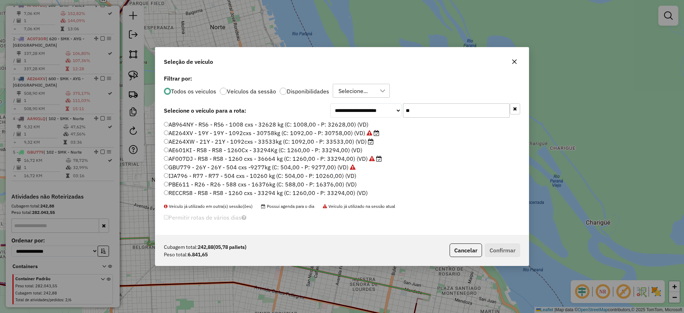
type input "*"
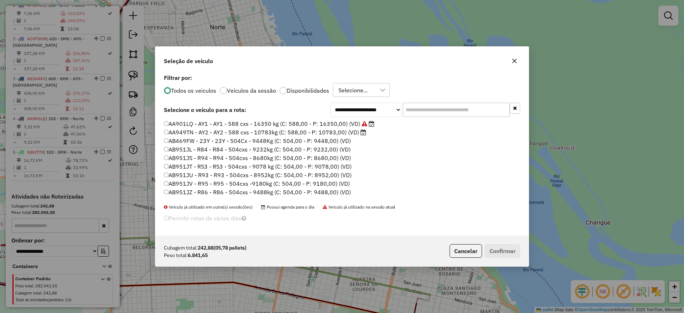
click at [516, 60] on icon "button" at bounding box center [514, 61] width 6 height 6
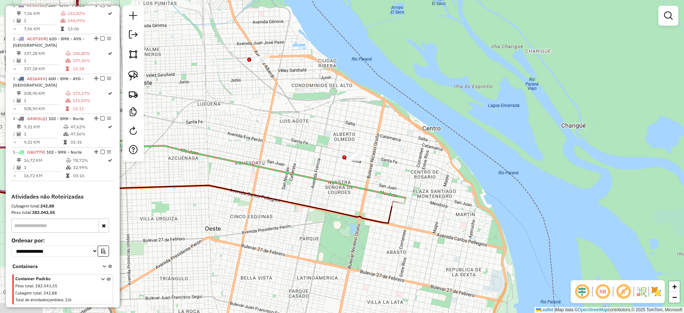
drag, startPoint x: 510, startPoint y: 131, endPoint x: 486, endPoint y: 46, distance: 88.4
click at [486, 46] on div "Janela de atendimento Grade de atendimento Capacidade Transportadoras Veículos …" at bounding box center [342, 156] width 684 height 313
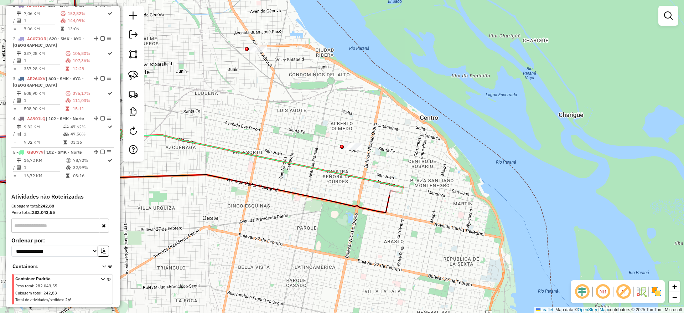
click at [363, 176] on icon at bounding box center [246, 160] width 314 height 65
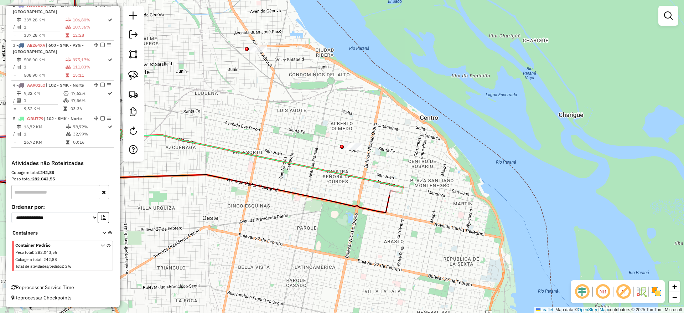
select select "**********"
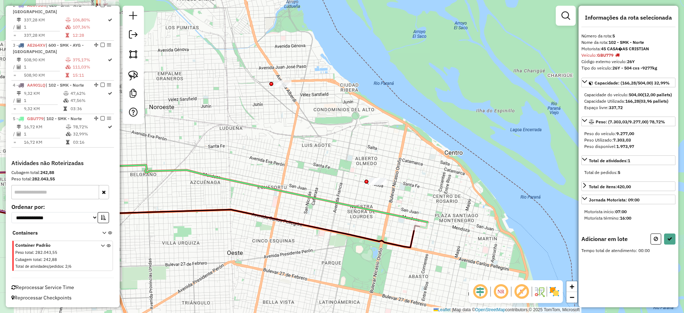
drag, startPoint x: 281, startPoint y: 81, endPoint x: 322, endPoint y: 128, distance: 63.1
click at [322, 128] on div "Janela de atendimento Grade de atendimento Capacidade Transportadoras Veículos …" at bounding box center [342, 156] width 684 height 313
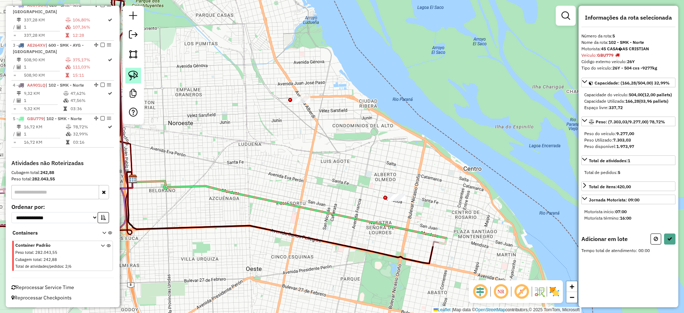
click at [130, 74] on img at bounding box center [133, 75] width 10 height 10
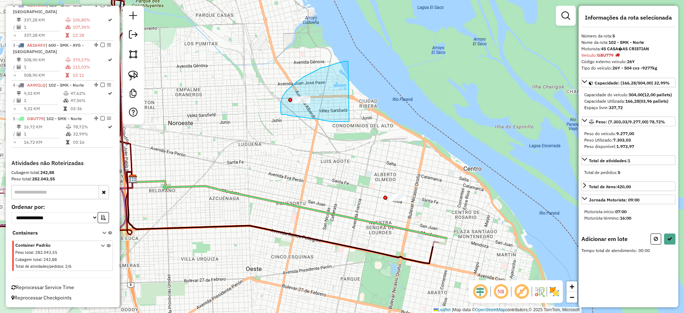
drag, startPoint x: 347, startPoint y: 61, endPoint x: 350, endPoint y: 120, distance: 59.2
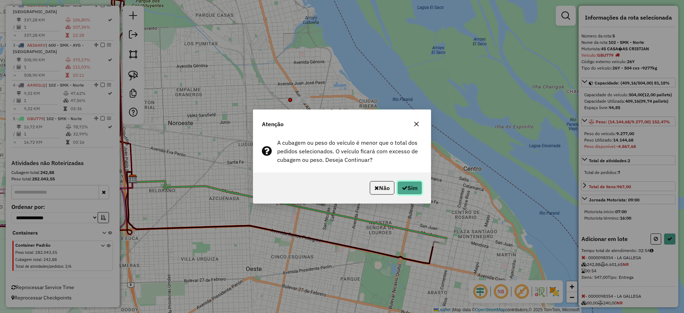
click at [407, 186] on button "Sim" at bounding box center [409, 188] width 25 height 14
select select "**********"
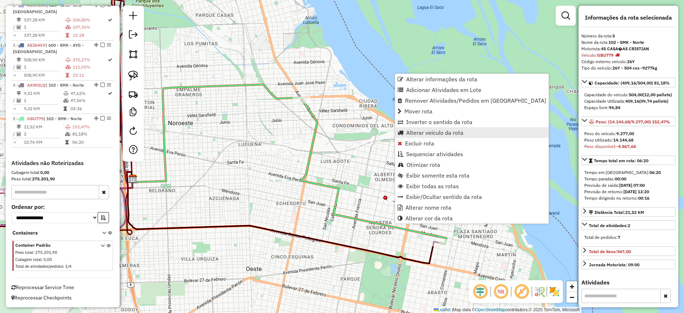
click at [431, 133] on span "Alterar veículo da rota" at bounding box center [434, 133] width 57 height 6
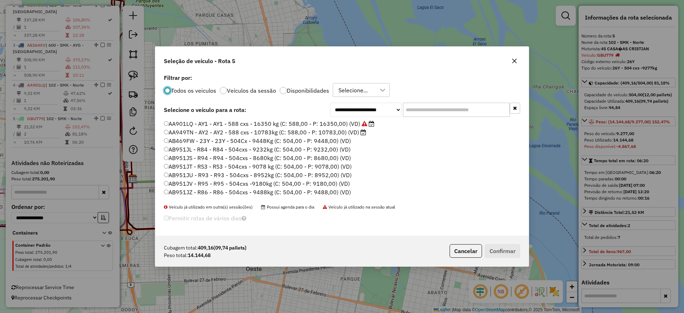
scroll to position [4, 2]
click at [457, 112] on input "text" at bounding box center [456, 110] width 107 height 14
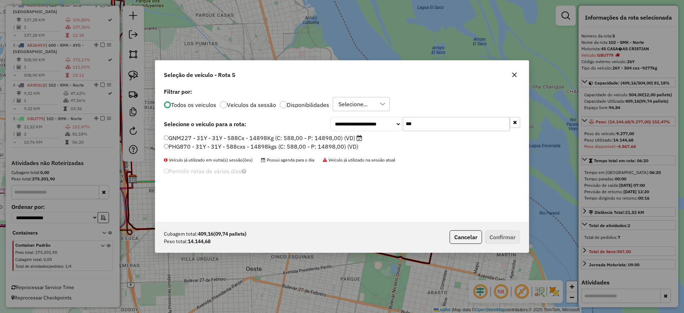
type input "***"
click at [355, 139] on label "GNM227 - 31Y - 31Y - 588Cx - 14898Kg (C: 588,00 - P: 14898,00) (VD)" at bounding box center [263, 138] width 198 height 9
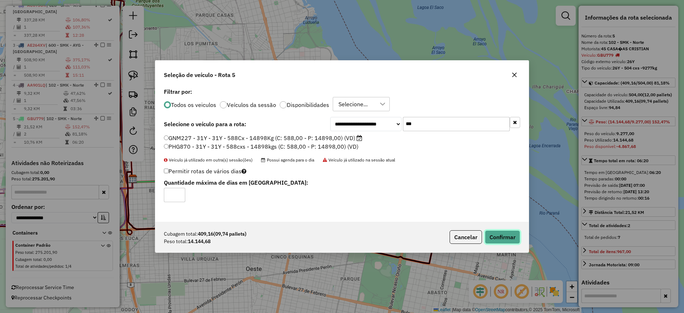
click at [511, 234] on button "Confirmar" at bounding box center [502, 237] width 35 height 14
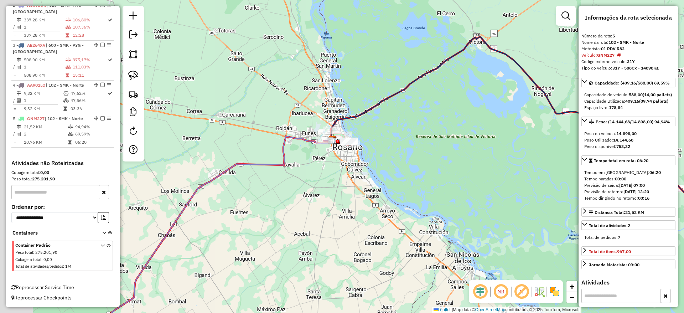
drag, startPoint x: 269, startPoint y: 203, endPoint x: 212, endPoint y: 163, distance: 70.3
click at [396, 203] on div "Janela de atendimento Grade de atendimento Capacidade Transportadoras Veículos …" at bounding box center [342, 156] width 684 height 313
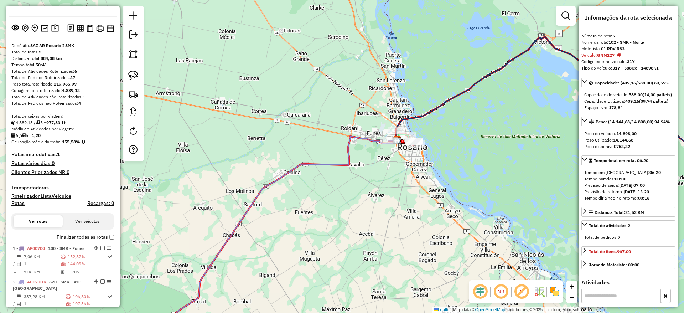
scroll to position [0, 0]
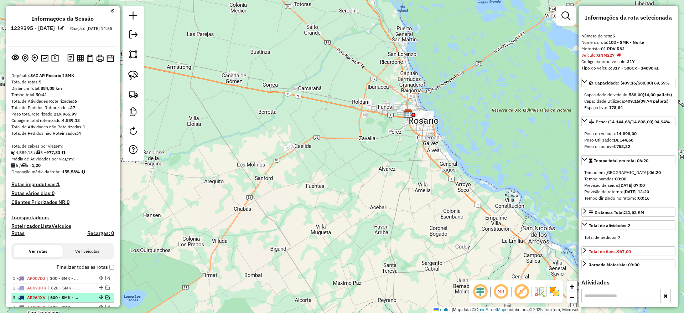
drag, startPoint x: 261, startPoint y: 250, endPoint x: 245, endPoint y: 213, distance: 41.0
click at [273, 219] on div "Janela de atendimento Grade de atendimento Capacidade Transportadoras Veículos …" at bounding box center [342, 156] width 684 height 313
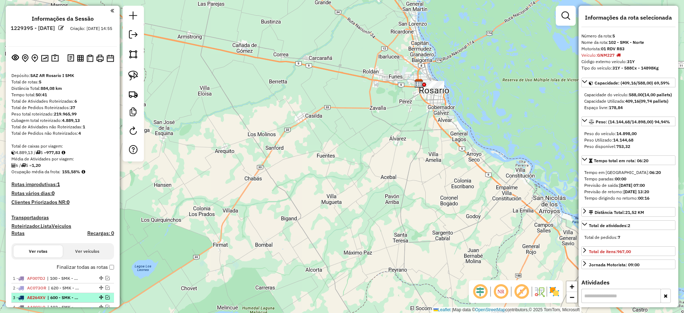
drag, startPoint x: 449, startPoint y: 171, endPoint x: 443, endPoint y: 173, distance: 6.1
click at [448, 172] on div "Janela de atendimento Grade de atendimento Capacidade Transportadoras Veículos …" at bounding box center [342, 156] width 684 height 313
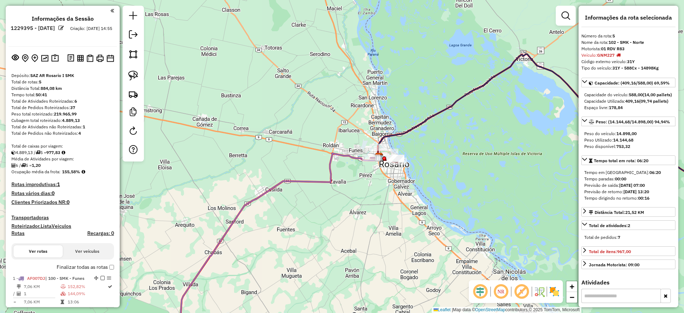
drag, startPoint x: 269, startPoint y: 196, endPoint x: 213, endPoint y: 297, distance: 115.2
click at [213, 297] on div "Janela de atendimento Grade de atendimento Capacidade Transportadoras Veículos …" at bounding box center [342, 156] width 684 height 313
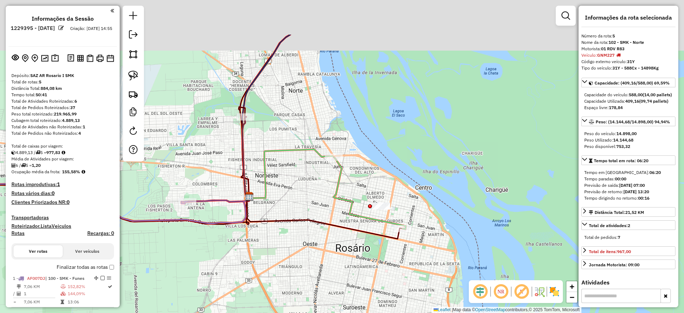
drag, startPoint x: 364, startPoint y: 274, endPoint x: 364, endPoint y: 265, distance: 8.6
click at [365, 277] on div "Janela de atendimento Grade de atendimento Capacidade Transportadoras Veículos …" at bounding box center [342, 156] width 684 height 313
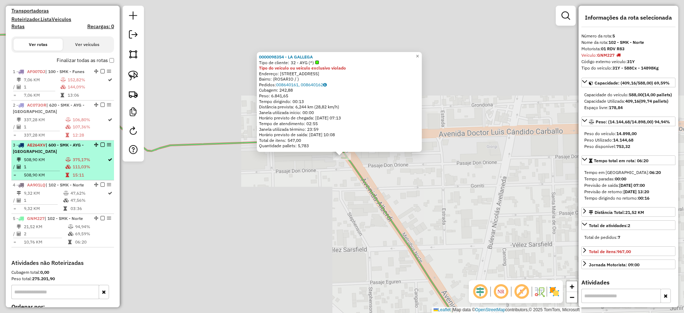
scroll to position [306, 0]
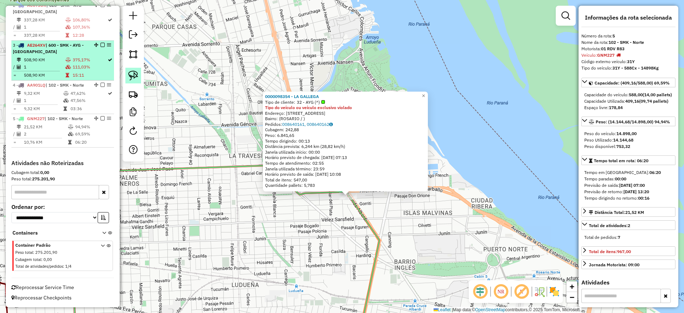
click at [136, 71] on img at bounding box center [133, 75] width 10 height 10
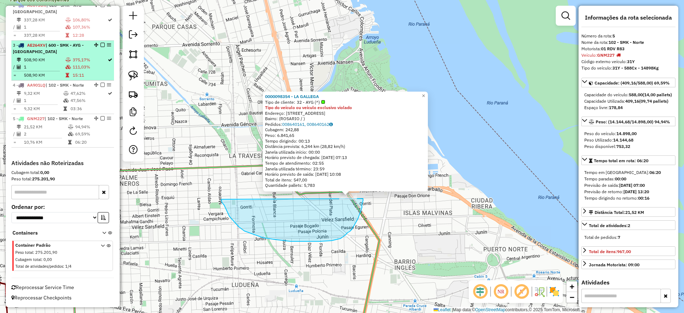
drag, startPoint x: 253, startPoint y: 234, endPoint x: 363, endPoint y: 186, distance: 120.0
click at [363, 186] on div "0000098354 - LA GALLEGA Tipo de cliente: 32 - AYG (^) Tipo do veículo ou veícul…" at bounding box center [342, 156] width 684 height 313
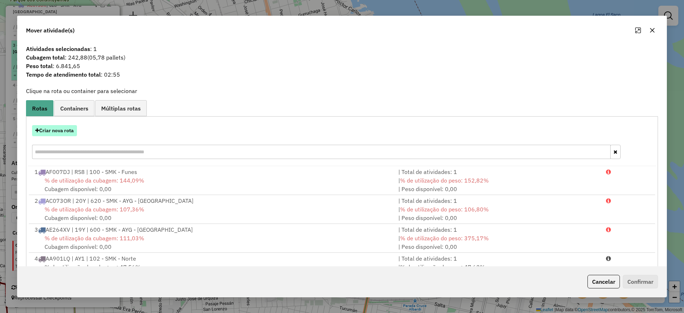
click at [59, 129] on button "Criar nova rota" at bounding box center [54, 130] width 45 height 11
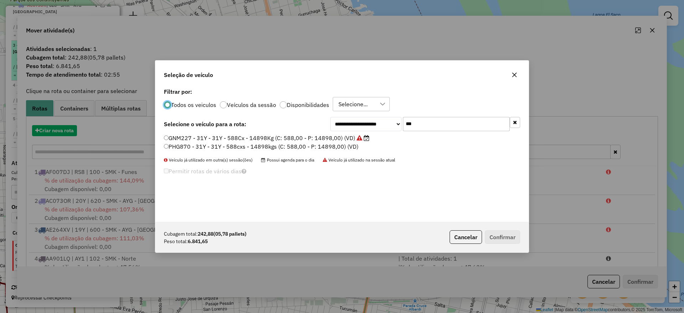
scroll to position [4, 2]
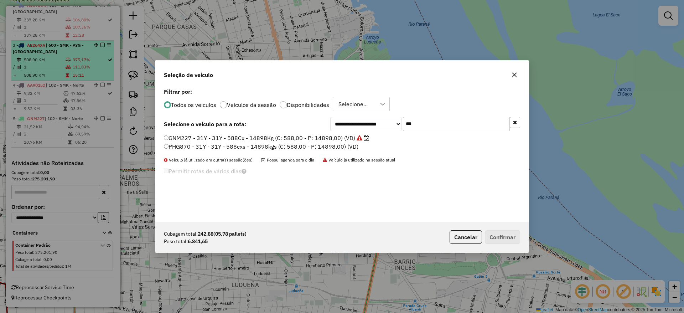
click at [439, 124] on input "***" at bounding box center [456, 124] width 107 height 14
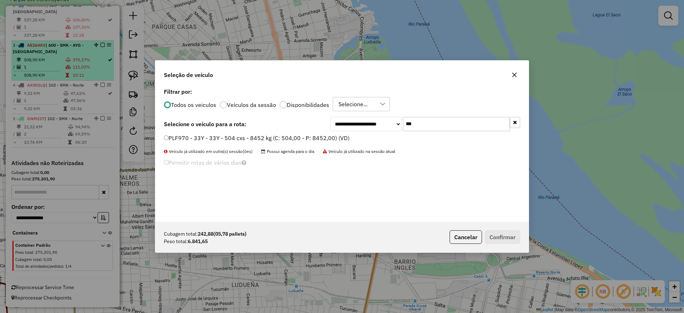
type input "***"
click at [286, 137] on label "PLF970 - 33Y - 33Y - 504 cxs - 8452 kg (C: 504,00 - P: 8452,00) (VD)" at bounding box center [256, 138] width 185 height 9
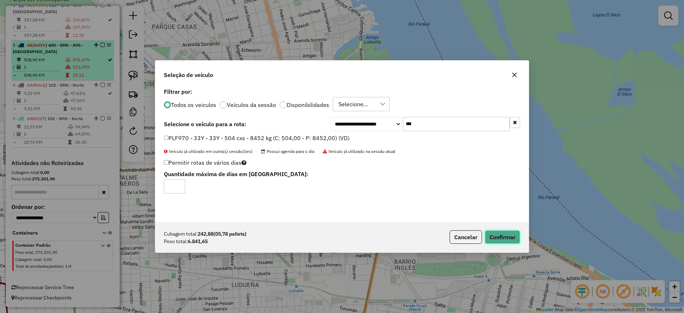
click at [504, 234] on button "Confirmar" at bounding box center [502, 237] width 35 height 14
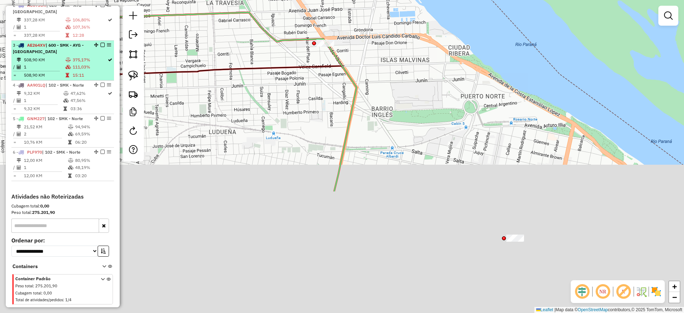
drag, startPoint x: 508, startPoint y: 201, endPoint x: 479, endPoint y: 42, distance: 161.4
click at [483, 42] on div "Janela de atendimento Grade de atendimento Capacidade Transportadoras Veículos …" at bounding box center [342, 156] width 684 height 313
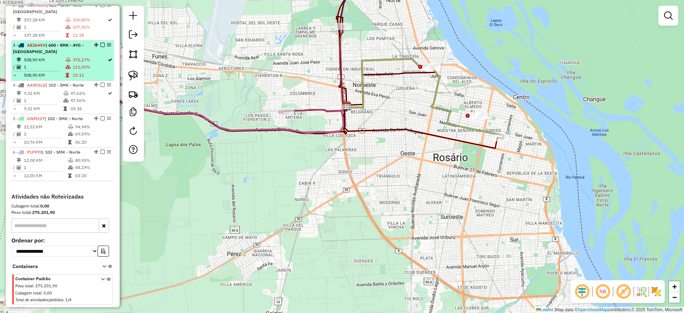
click at [436, 85] on icon at bounding box center [467, 103] width 72 height 72
select select "**********"
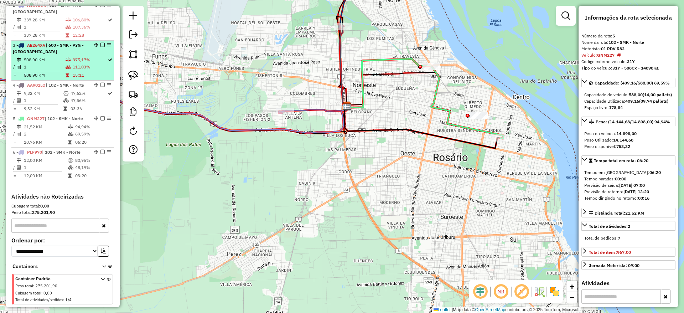
scroll to position [340, 0]
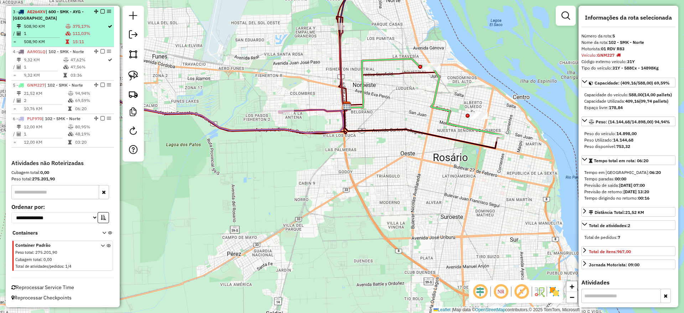
click at [431, 67] on icon at bounding box center [467, 103] width 72 height 72
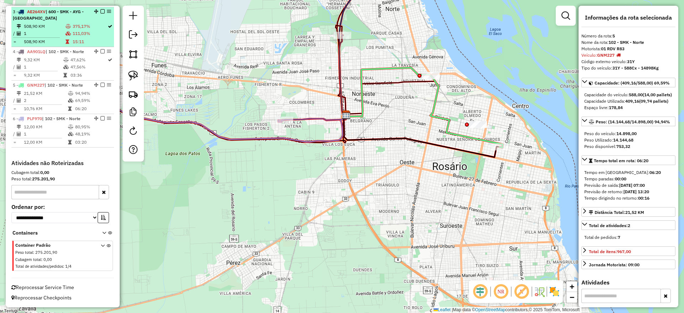
drag, startPoint x: 388, startPoint y: 125, endPoint x: 367, endPoint y: 130, distance: 22.5
click at [388, 130] on div "Janela de atendimento Grade de atendimento Capacidade Transportadoras Veículos …" at bounding box center [342, 156] width 684 height 313
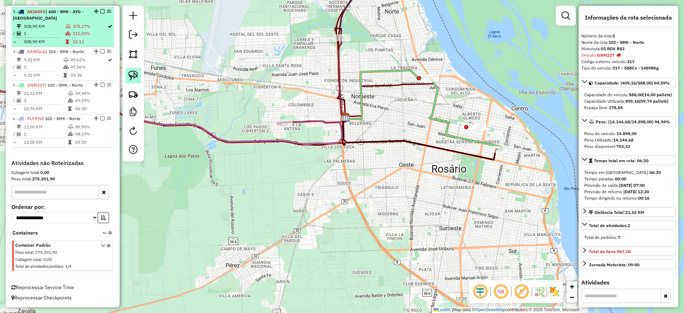
click at [132, 75] on img at bounding box center [133, 75] width 10 height 10
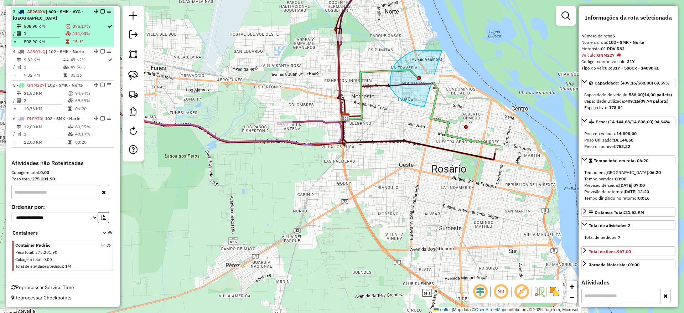
drag, startPoint x: 408, startPoint y: 53, endPoint x: 479, endPoint y: 84, distance: 77.0
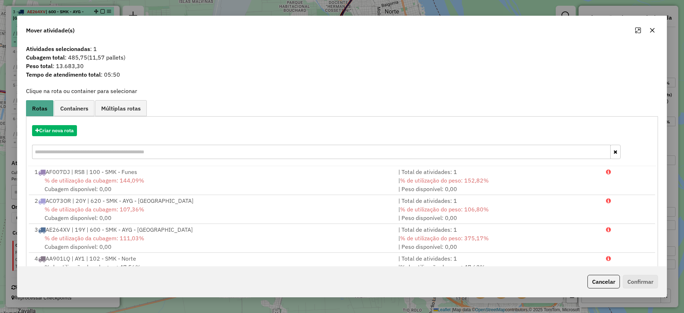
drag, startPoint x: 652, startPoint y: 31, endPoint x: 648, endPoint y: 29, distance: 4.3
click at [652, 30] on icon "button" at bounding box center [652, 30] width 6 height 6
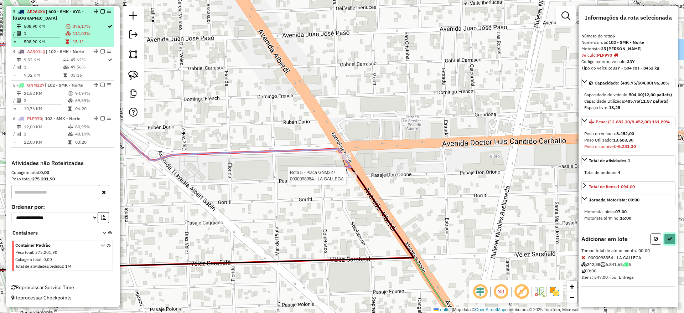
click at [665, 241] on button at bounding box center [669, 238] width 11 height 11
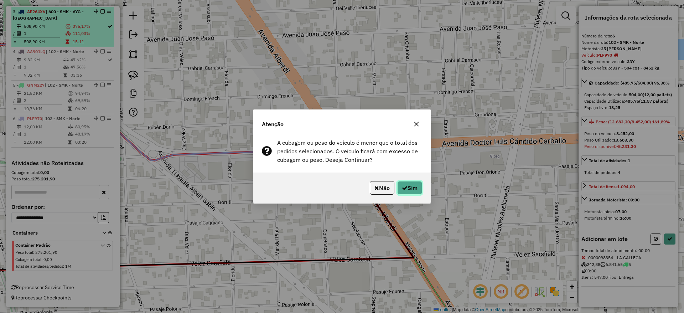
click at [417, 182] on button "Sim" at bounding box center [409, 188] width 25 height 14
select select "**********"
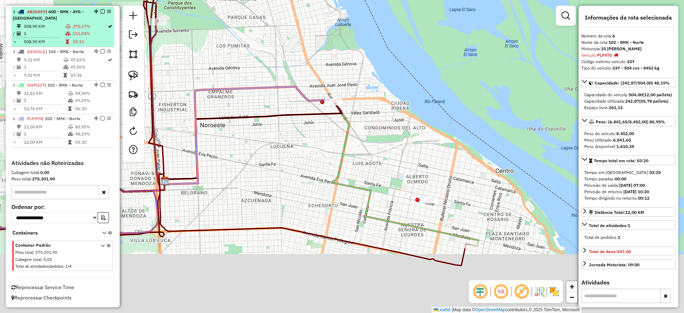
drag, startPoint x: 388, startPoint y: 124, endPoint x: 375, endPoint y: 79, distance: 46.3
click at [377, 82] on div "Janela de atendimento Grade de atendimento Capacidade Transportadoras Veículos …" at bounding box center [342, 156] width 684 height 313
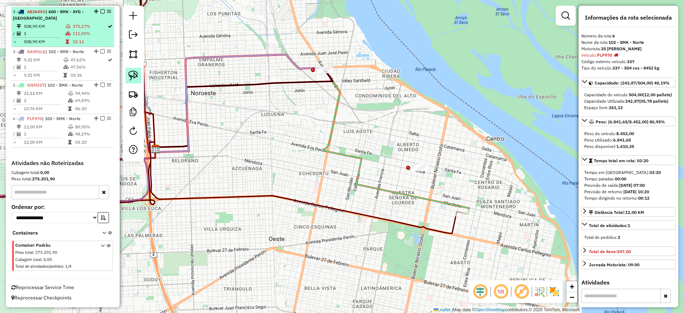
click at [136, 75] on img at bounding box center [133, 75] width 10 height 10
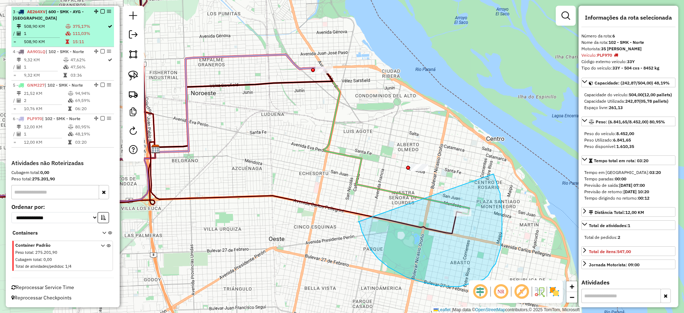
drag, startPoint x: 358, startPoint y: 221, endPoint x: 488, endPoint y: 175, distance: 137.9
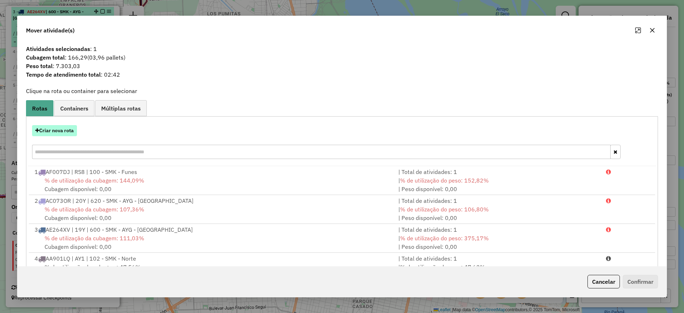
click at [62, 129] on button "Criar nova rota" at bounding box center [54, 130] width 45 height 11
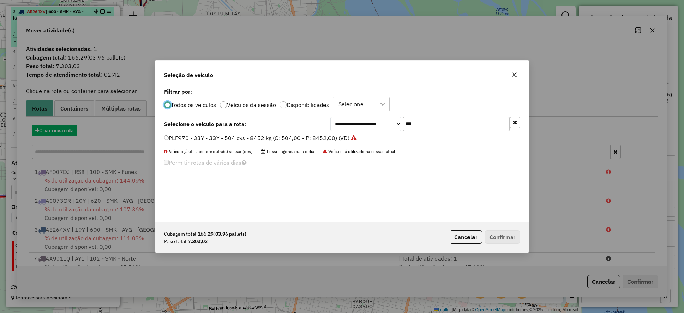
scroll to position [4, 2]
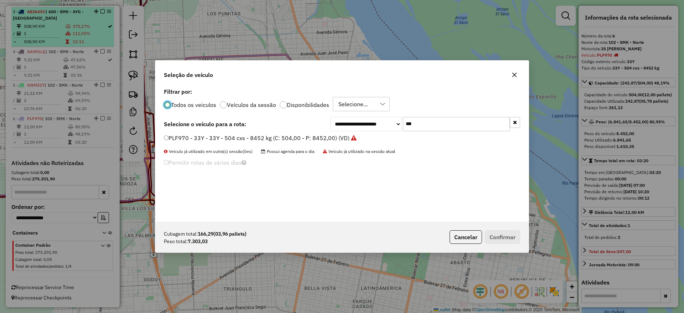
click at [418, 123] on input "***" at bounding box center [456, 124] width 107 height 14
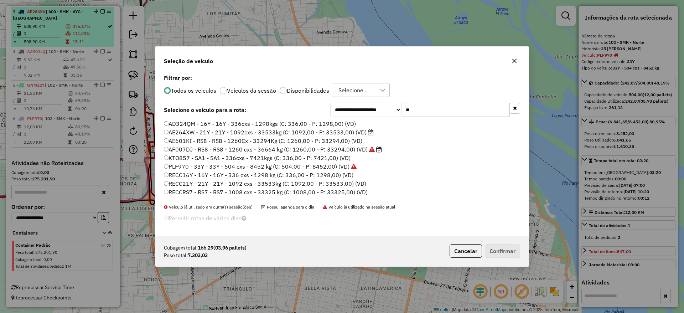
type input "*"
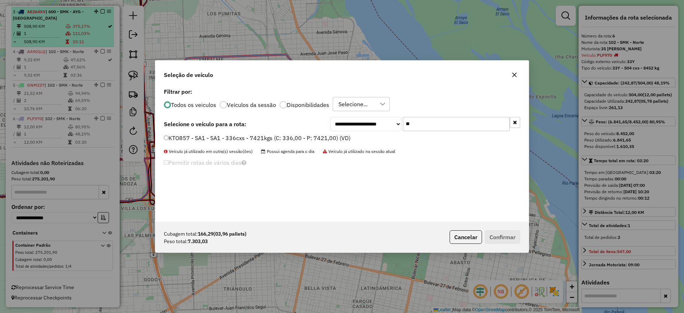
type input "**"
click at [303, 140] on label "KTO857 - SA1 - SA1 - 336cxs - 7421kgs (C: 336,00 - P: 7421,00) (VD)" at bounding box center [257, 138] width 187 height 9
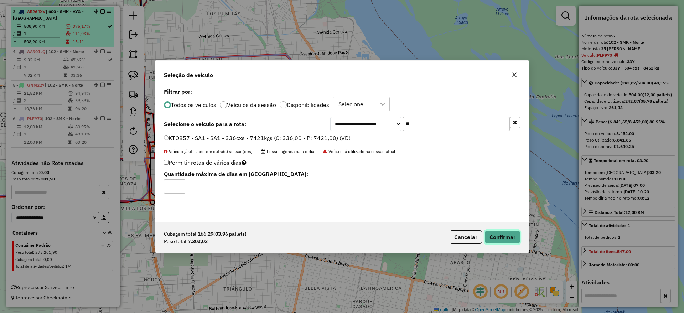
click at [506, 236] on button "Confirmar" at bounding box center [502, 237] width 35 height 14
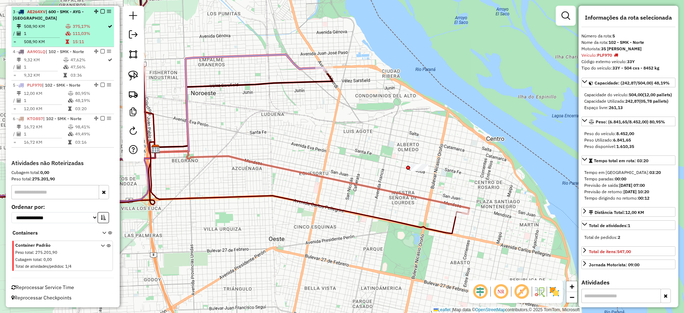
click at [451, 203] on icon at bounding box center [312, 181] width 314 height 65
click at [307, 64] on icon at bounding box center [240, 103] width 170 height 98
click at [390, 193] on icon at bounding box center [312, 181] width 314 height 65
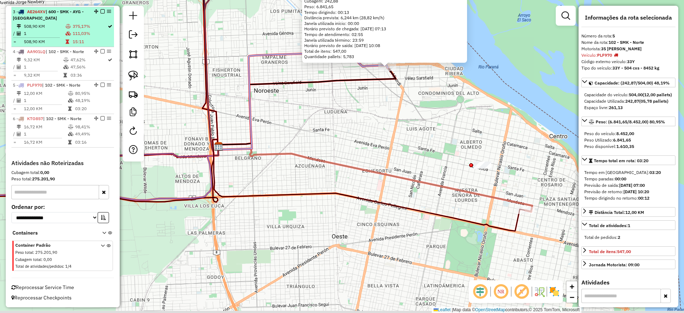
drag, startPoint x: 382, startPoint y: 223, endPoint x: 430, endPoint y: 126, distance: 108.4
click at [430, 126] on div "0000098354 - LA GALLEGA Tipo de cliente: 32 - AYG (^) Tipo do veículo ou veícul…" at bounding box center [342, 156] width 684 height 313
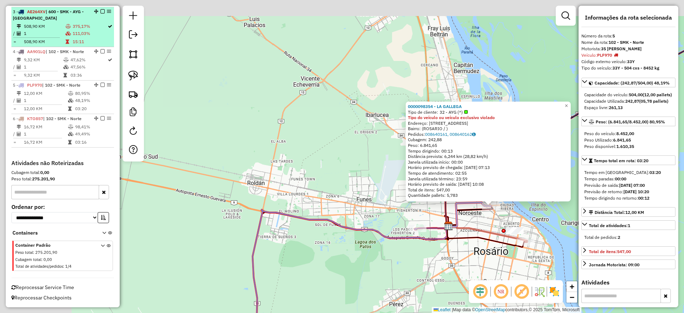
drag, startPoint x: 361, startPoint y: 219, endPoint x: 392, endPoint y: 239, distance: 36.9
click at [434, 281] on div "0000098354 - LA GALLEGA Tipo de cliente: 32 - AYG (^) Tipo do veículo ou veícul…" at bounding box center [342, 156] width 684 height 313
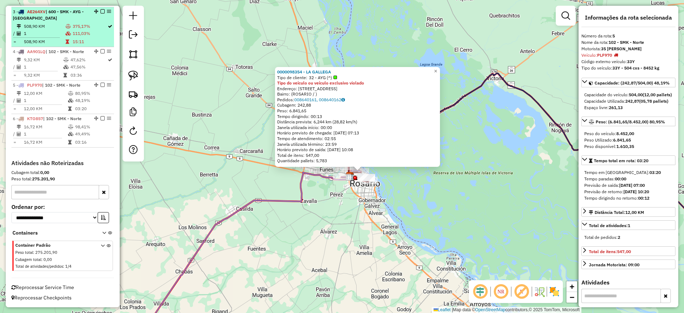
click at [264, 202] on icon at bounding box center [243, 258] width 214 height 172
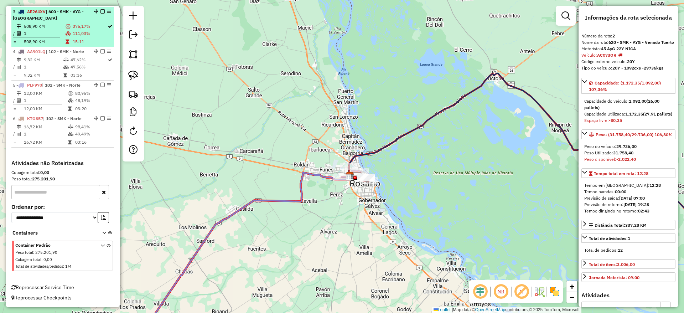
scroll to position [301, 0]
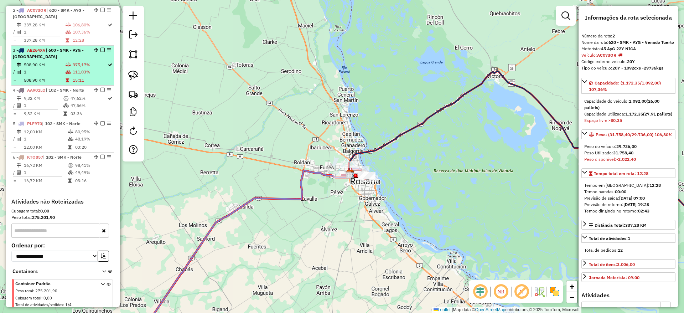
drag, startPoint x: 268, startPoint y: 196, endPoint x: 297, endPoint y: 178, distance: 34.2
click at [263, 193] on icon at bounding box center [243, 256] width 214 height 172
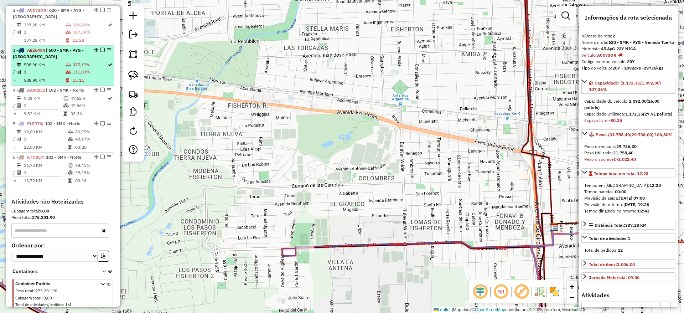
click at [346, 247] on icon at bounding box center [417, 241] width 271 height 29
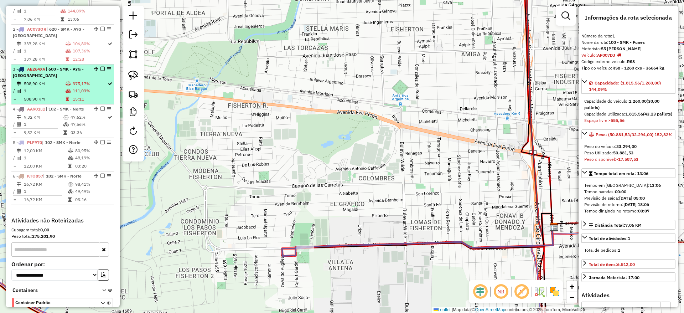
scroll to position [268, 0]
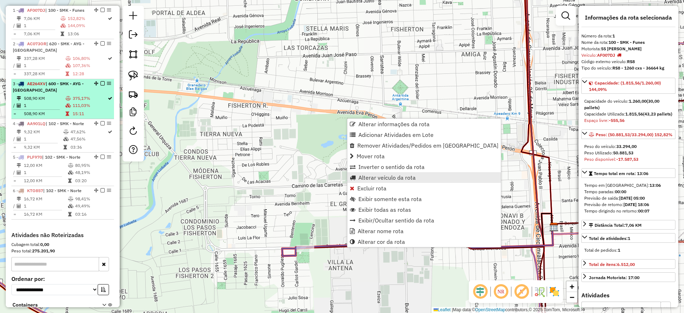
drag, startPoint x: 377, startPoint y: 171, endPoint x: 376, endPoint y: 178, distance: 7.2
click at [376, 178] on ul "Alterar informações da rota Adicionar Atividades em Lote Remover Atividades/Ped…" at bounding box center [423, 183] width 153 height 128
click at [376, 178] on span "Alterar veículo da rota" at bounding box center [386, 177] width 57 height 6
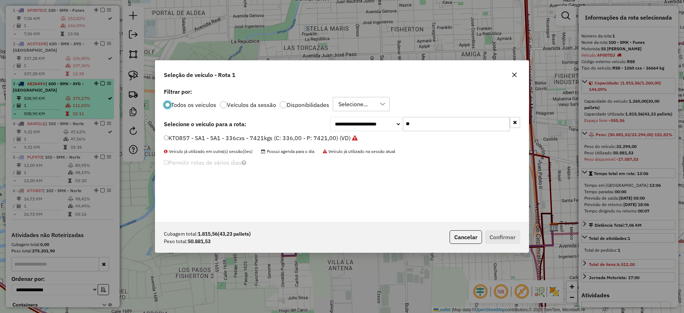
scroll to position [4, 2]
click at [427, 127] on input "**" at bounding box center [456, 124] width 107 height 14
type input "*"
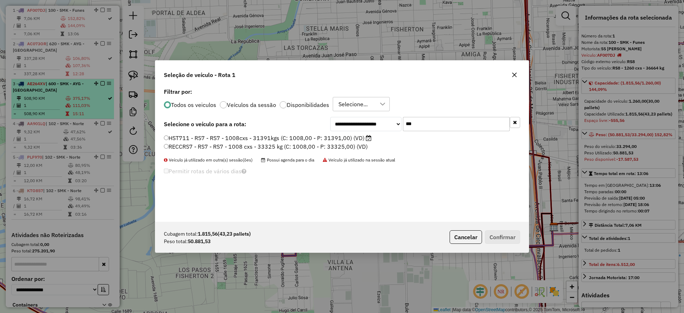
type input "***"
click at [360, 138] on label "HST711 - RS7 - RS7 - 1008cxs - 31391kgs (C: 1008,00 - P: 31391,00) (VD)" at bounding box center [268, 138] width 208 height 9
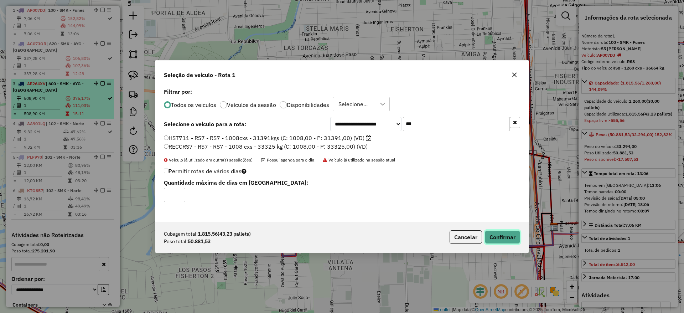
click at [504, 238] on button "Confirmar" at bounding box center [502, 237] width 35 height 14
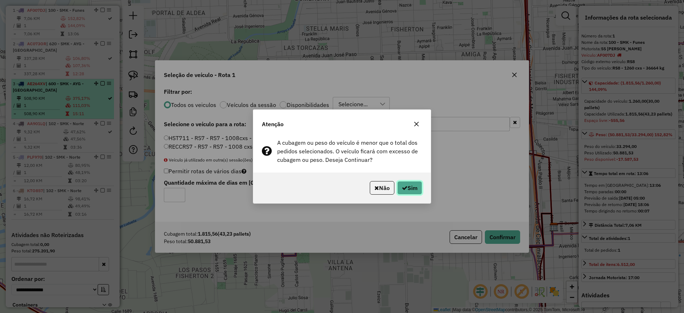
click at [412, 189] on button "Sim" at bounding box center [409, 188] width 25 height 14
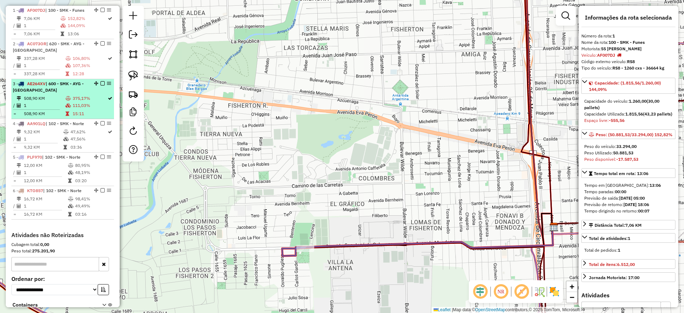
click at [475, 203] on div "Janela de atendimento Grade de atendimento Capacidade Transportadoras Veículos …" at bounding box center [342, 156] width 684 height 313
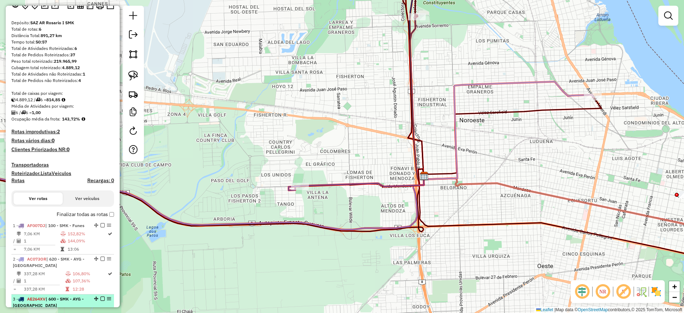
scroll to position [0, 0]
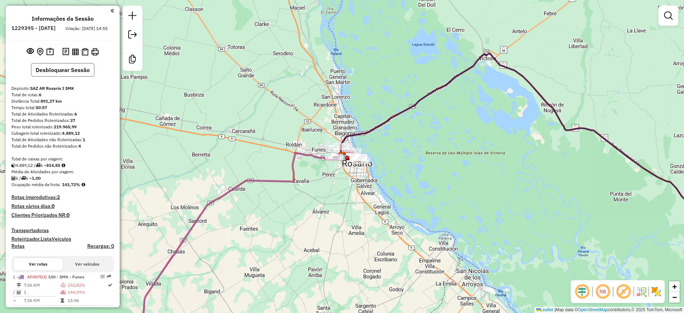
click at [64, 76] on button "Desbloquear Sessão" at bounding box center [62, 70] width 63 height 14
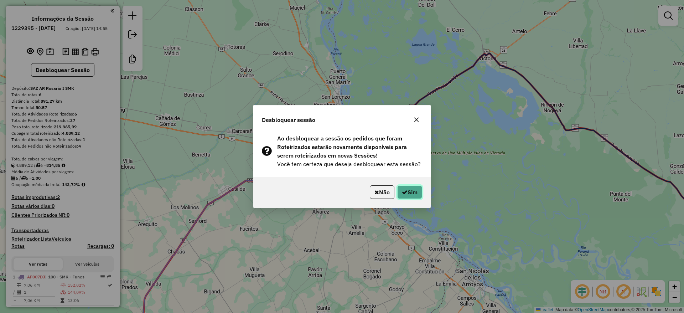
click at [415, 187] on button "Sim" at bounding box center [409, 192] width 25 height 14
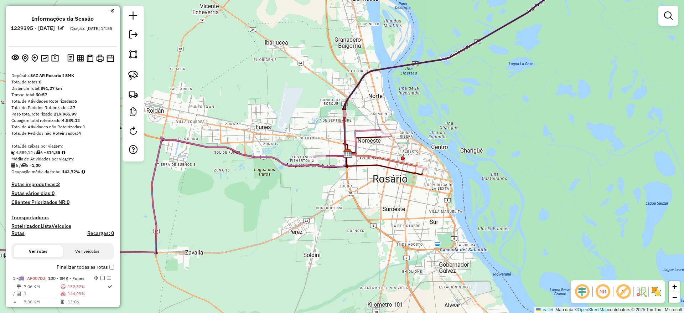
click at [368, 130] on icon at bounding box center [368, 142] width 42 height 24
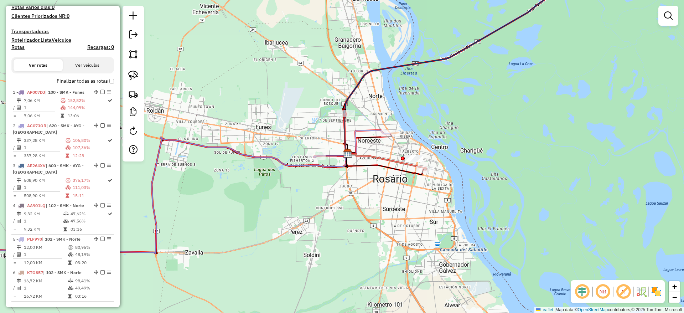
select select "**********"
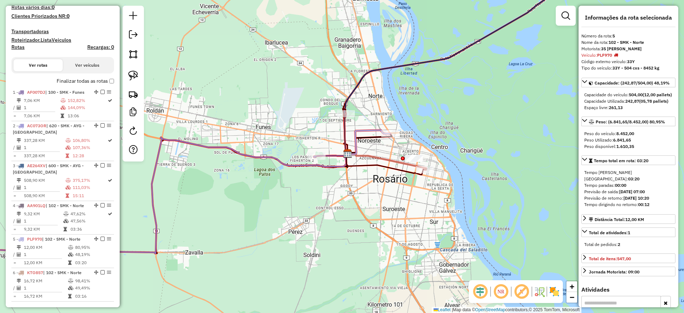
scroll to position [340, 0]
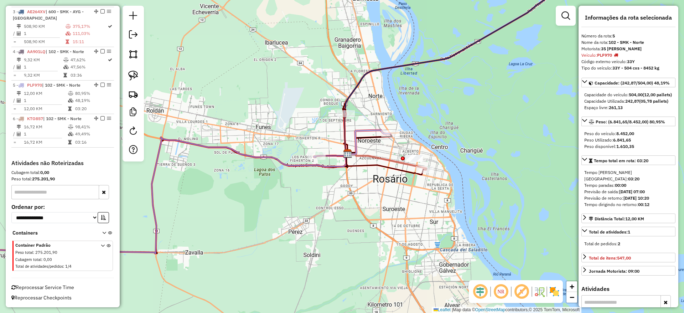
click at [332, 154] on icon at bounding box center [331, 155] width 34 height 4
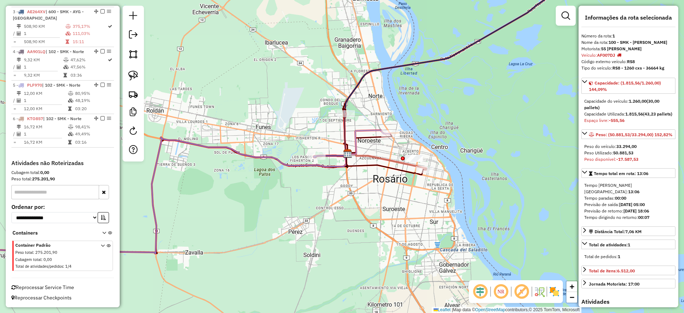
scroll to position [268, 0]
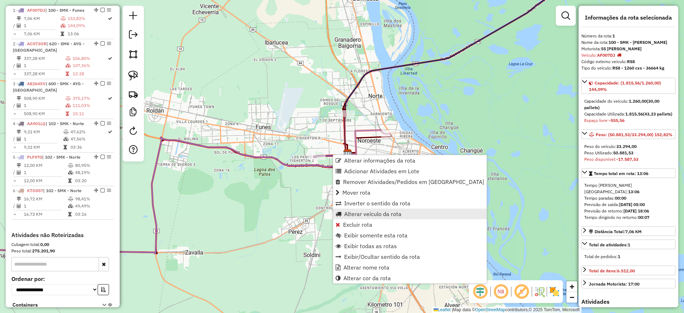
click at [363, 214] on span "Alterar veículo da rota" at bounding box center [372, 214] width 57 height 6
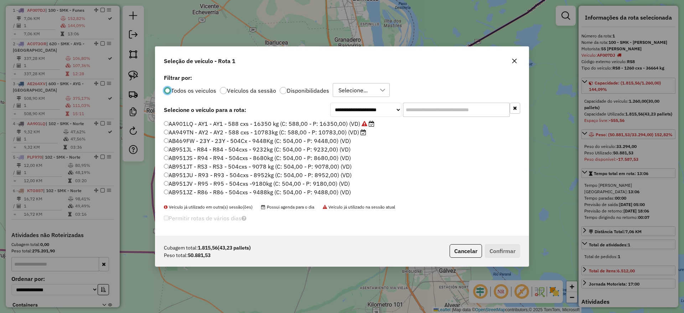
scroll to position [4, 2]
click at [433, 106] on input "text" at bounding box center [456, 110] width 107 height 14
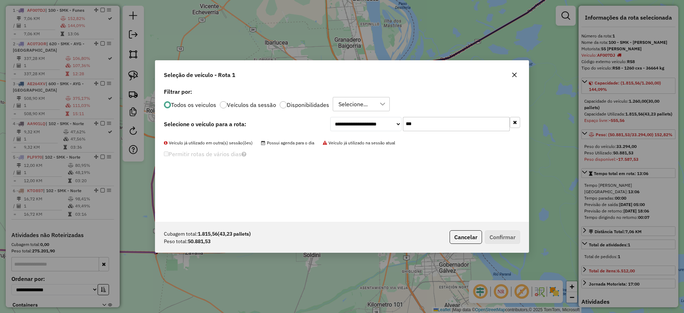
drag, startPoint x: 283, startPoint y: 104, endPoint x: 265, endPoint y: 124, distance: 26.4
click at [265, 124] on div "**********" at bounding box center [341, 153] width 373 height 135
click at [438, 120] on input "***" at bounding box center [456, 124] width 107 height 14
type input "*"
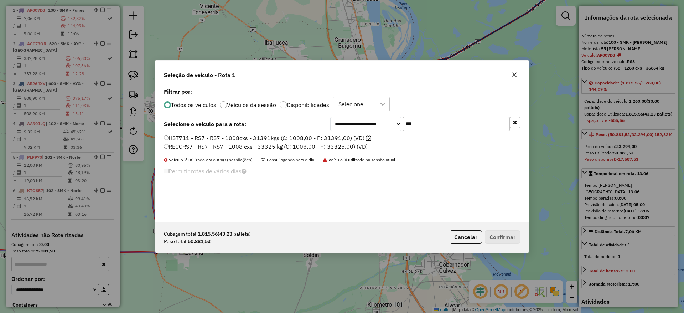
type input "***"
click at [354, 139] on label "HST711 - RS7 - RS7 - 1008cxs - 31391kgs (C: 1008,00 - P: 31391,00) (VD)" at bounding box center [268, 138] width 208 height 9
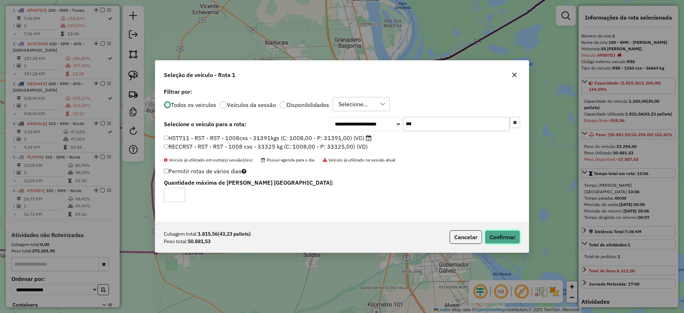
click at [509, 233] on button "Confirmar" at bounding box center [502, 237] width 35 height 14
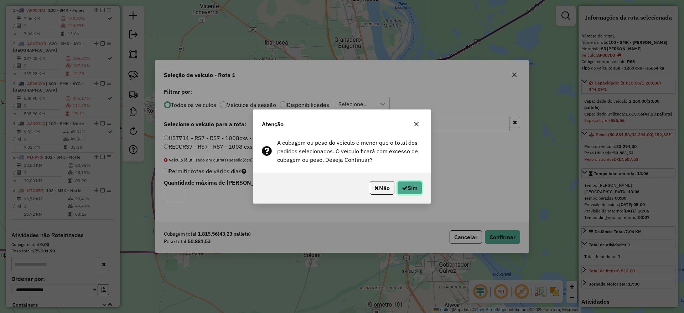
click at [407, 189] on button "Sim" at bounding box center [409, 188] width 25 height 14
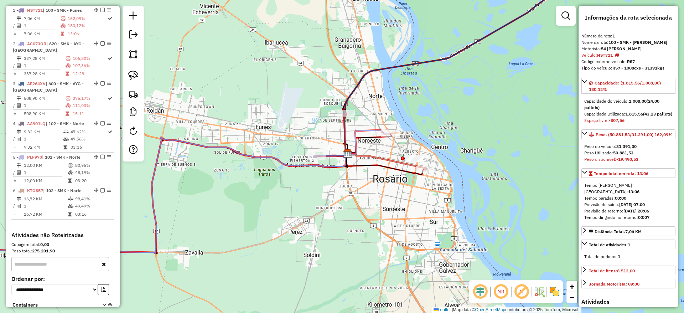
click at [334, 154] on icon at bounding box center [331, 155] width 34 height 4
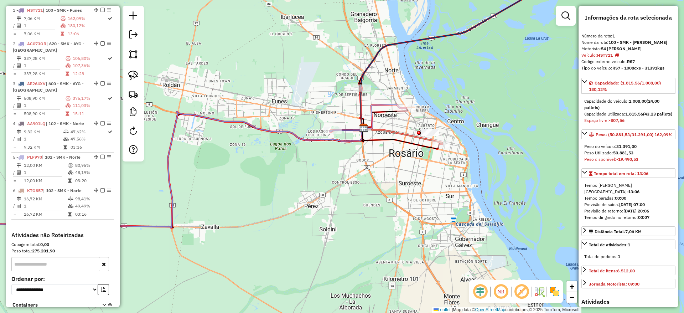
drag, startPoint x: 276, startPoint y: 232, endPoint x: 304, endPoint y: 194, distance: 48.1
click at [304, 194] on div "Janela de atendimento Grade de atendimento Capacidade Transportadoras Veículos …" at bounding box center [342, 156] width 684 height 313
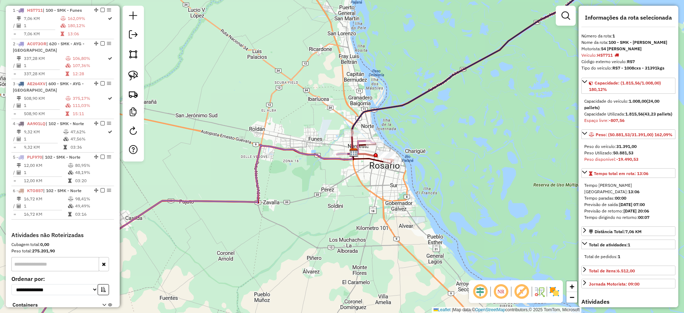
drag, startPoint x: 278, startPoint y: 192, endPoint x: 300, endPoint y: 183, distance: 24.1
click at [300, 183] on div "Janela de atendimento Grade de atendimento Capacidade Transportadoras Veículos …" at bounding box center [342, 156] width 684 height 313
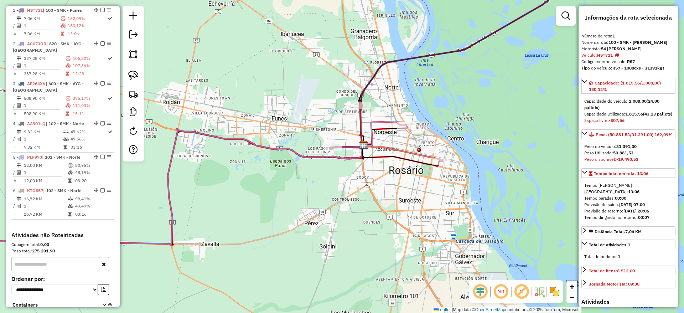
click at [386, 122] on icon at bounding box center [384, 133] width 42 height 24
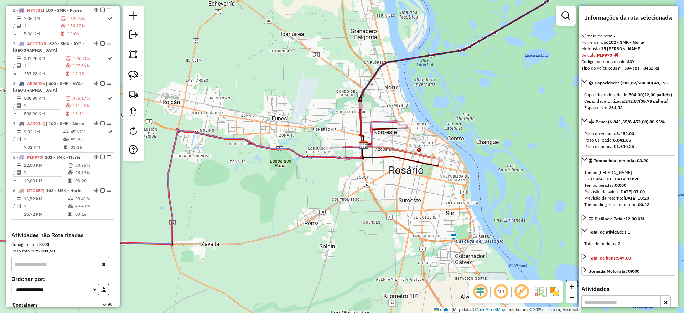
scroll to position [340, 0]
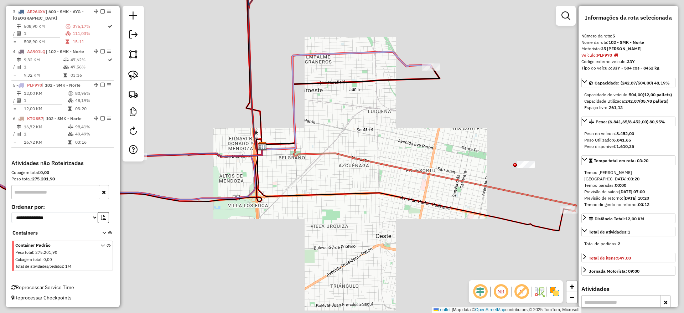
drag, startPoint x: 416, startPoint y: 138, endPoint x: 531, endPoint y: 76, distance: 130.4
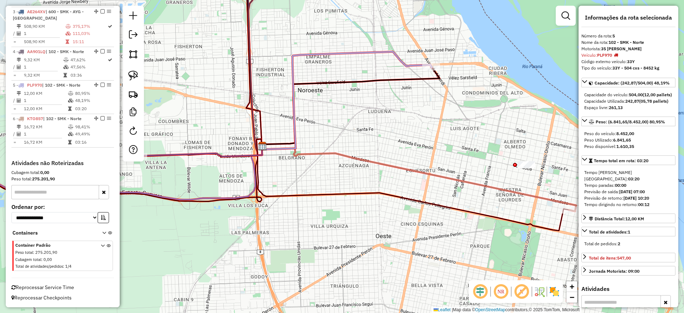
click at [531, 76] on div "Janela de atendimento Grade de atendimento Capacidade Transportadoras Veículos …" at bounding box center [342, 156] width 684 height 313
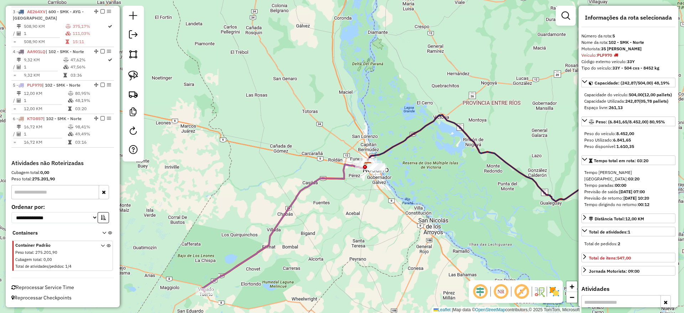
click at [308, 185] on icon at bounding box center [285, 227] width 166 height 127
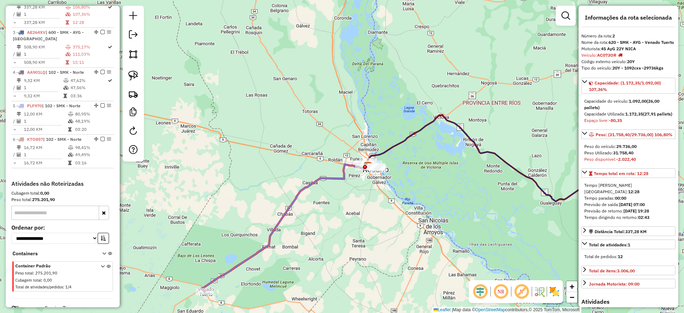
scroll to position [301, 0]
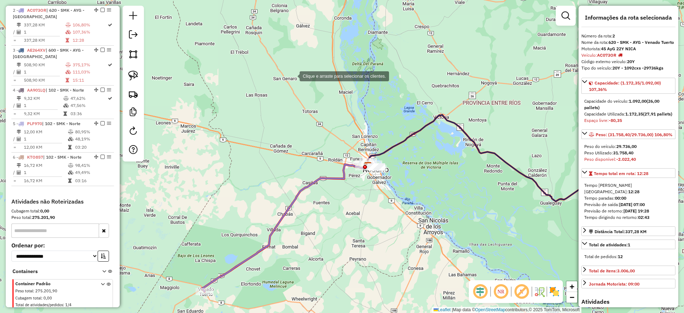
click at [292, 75] on div "Clique e arraste para selecionar os clientes. Janela de atendimento Grade de at…" at bounding box center [342, 156] width 684 height 313
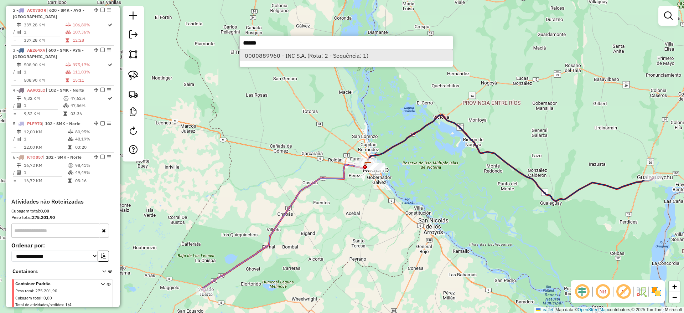
type input "******"
click at [279, 54] on li "0000889960 - INC S.A. (Rota: 2 - Sequência: 1)" at bounding box center [346, 55] width 213 height 11
select select "**********"
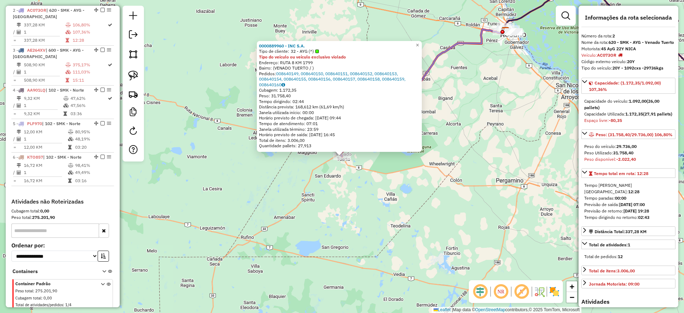
click at [401, 190] on div "0000889960 - INC S.A. Tipo de cliente: 32 - AYG (^) Tipo do veículo ou veículo …" at bounding box center [342, 156] width 684 height 313
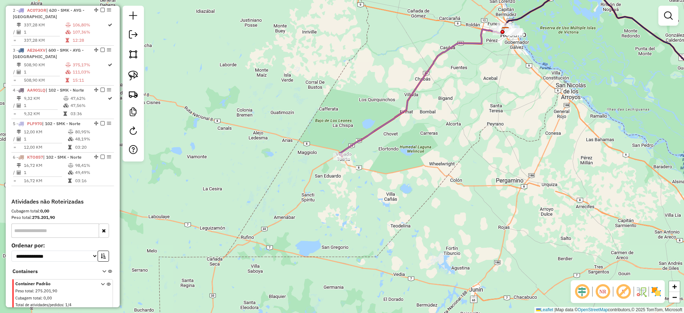
select select "**********"
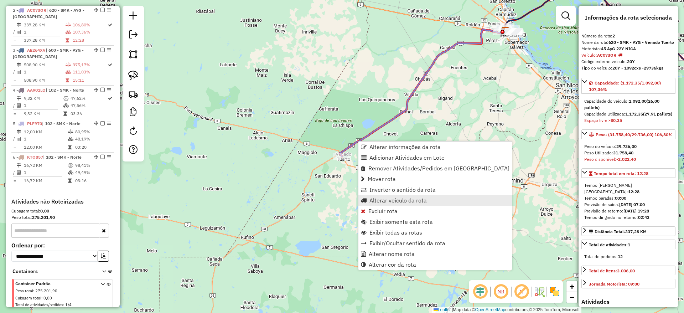
click at [370, 199] on span "Alterar veículo da rota" at bounding box center [397, 200] width 57 height 6
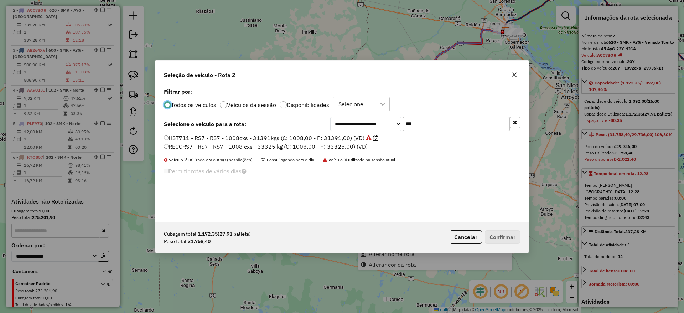
scroll to position [4, 2]
click at [434, 130] on input "***" at bounding box center [456, 124] width 107 height 14
type input "*"
type input "***"
click at [358, 138] on label "AE264XW - 21Y - 21Y - 1092cxs - 33533kg (C: 1092,00 - P: 33533,00) (VD)" at bounding box center [269, 138] width 210 height 9
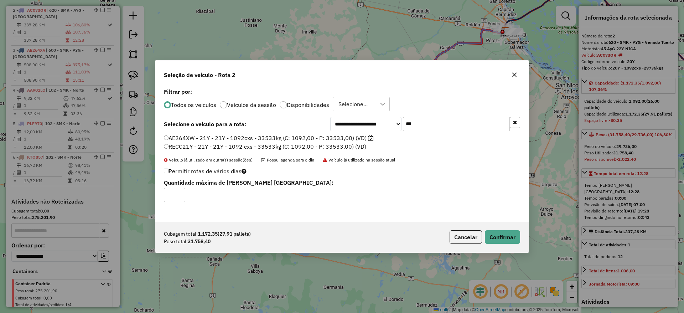
click at [505, 244] on div "Cubagem total: 1.172,35 (27,91 pallets) Peso total: 31.758,40 Cancelar Confirmar" at bounding box center [341, 236] width 373 height 31
click at [505, 236] on button "Confirmar" at bounding box center [502, 237] width 35 height 14
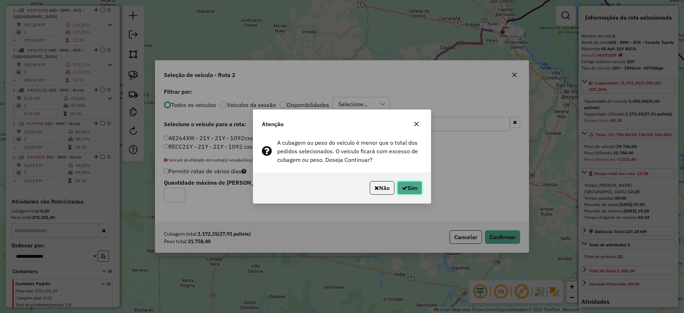
click at [404, 187] on icon "button" at bounding box center [405, 188] width 6 height 6
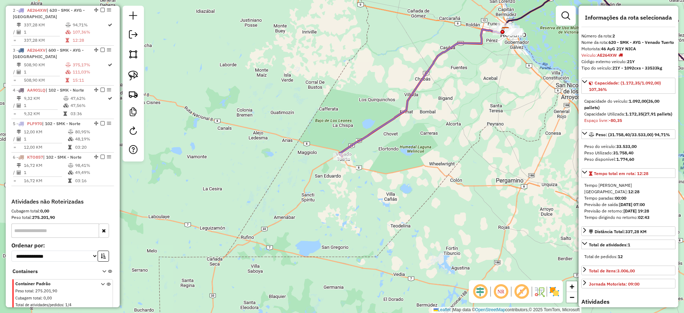
click at [247, 151] on div "Janela de atendimento Grade de atendimento Capacidade Transportadoras Veículos …" at bounding box center [342, 156] width 684 height 313
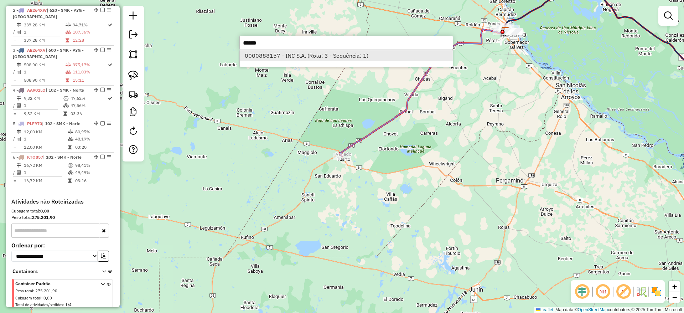
type input "******"
click at [282, 57] on li "0000888157 - INC S.A. (Rota: 3 - Sequência: 1)" at bounding box center [346, 55] width 213 height 11
select select "**********"
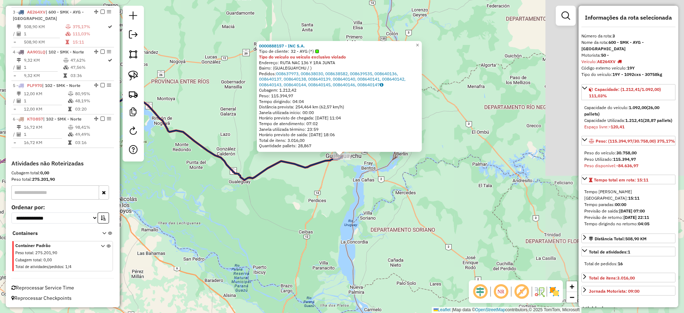
scroll to position [340, 0]
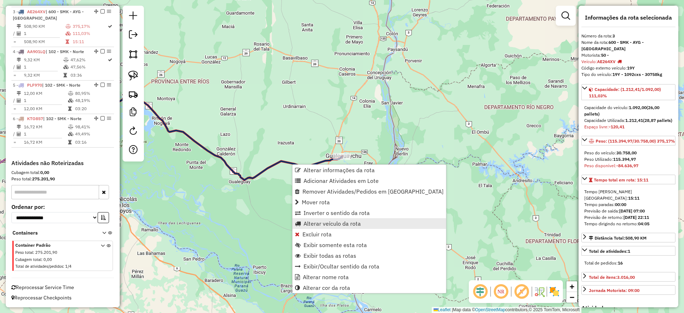
click at [305, 221] on span "Alterar veículo da rota" at bounding box center [331, 223] width 57 height 6
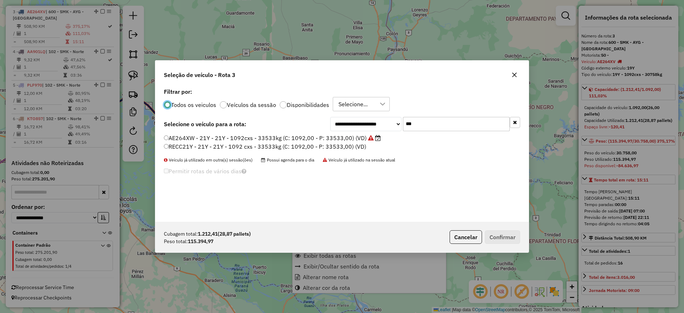
scroll to position [4, 2]
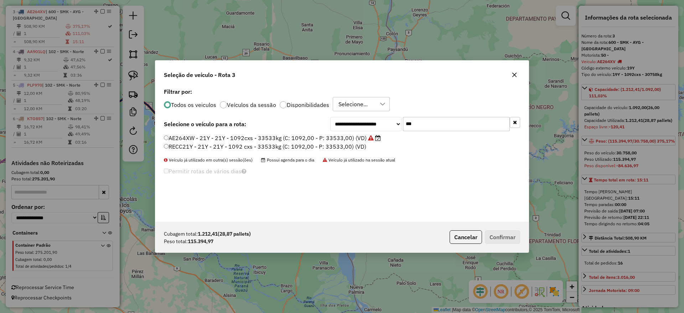
click at [432, 122] on input "***" at bounding box center [456, 124] width 107 height 14
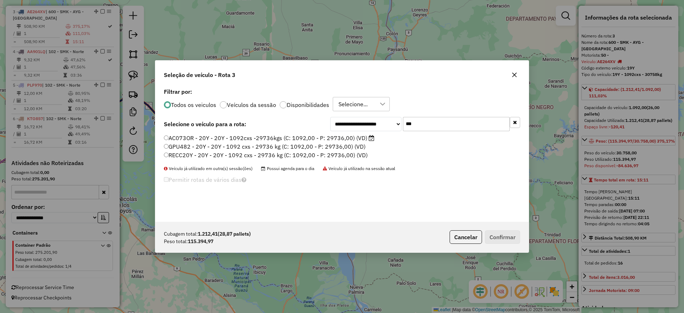
type input "***"
click at [333, 137] on label "AC073OR - 20Y - 20Y - 1092cxs -29736kgs (C: 1092,00 - P: 29736,00) (VD)" at bounding box center [269, 138] width 210 height 9
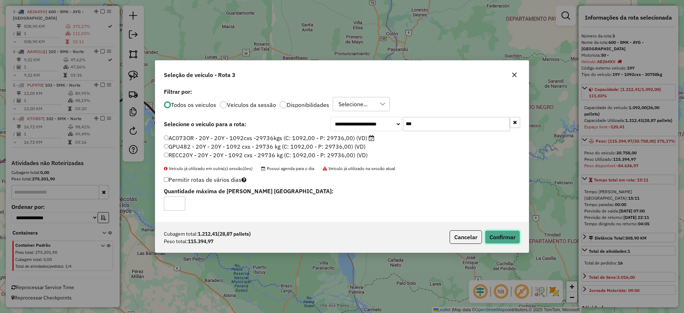
click at [498, 233] on button "Confirmar" at bounding box center [502, 237] width 35 height 14
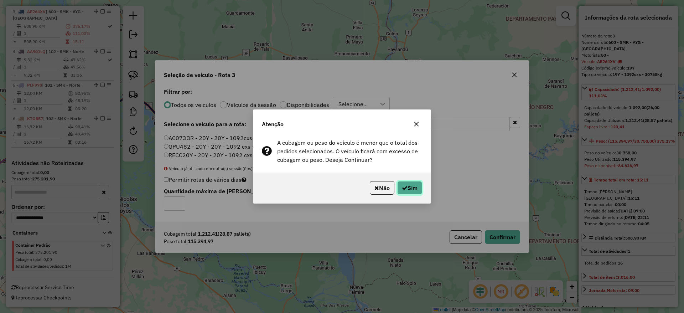
click at [414, 188] on button "Sim" at bounding box center [409, 188] width 25 height 14
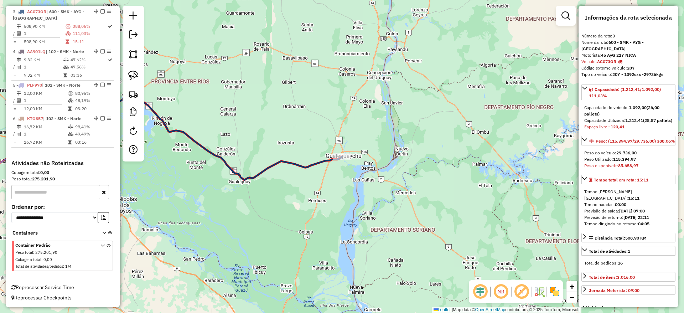
click at [251, 209] on div "Janela de atendimento Grade de atendimento Capacidade Transportadoras Veículos …" at bounding box center [342, 156] width 684 height 313
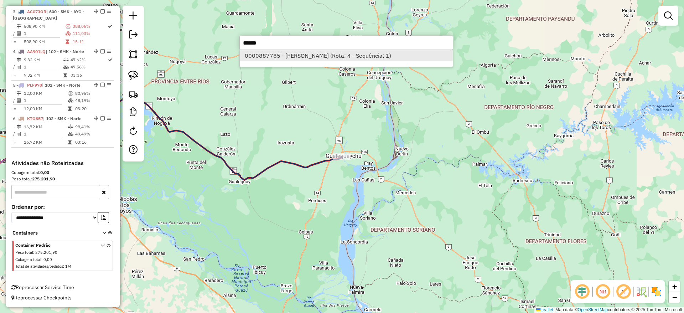
type input "******"
click at [267, 60] on li "0000887785 - [PERSON_NAME] (Rota: 4 - Sequência: 1)" at bounding box center [346, 55] width 213 height 11
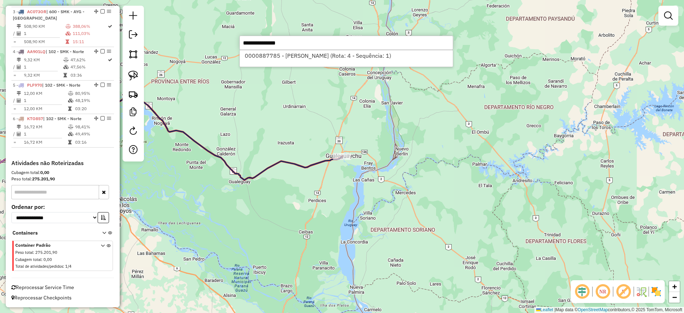
select select "**********"
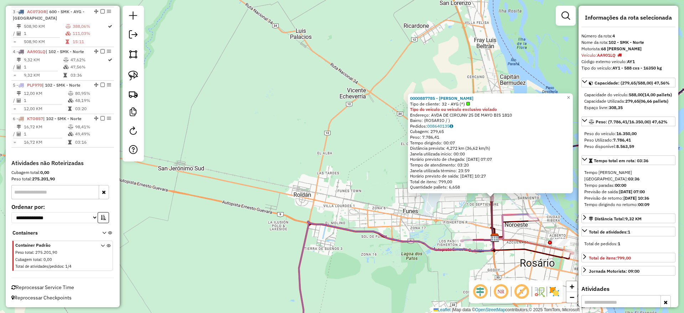
drag, startPoint x: 385, startPoint y: 206, endPoint x: 329, endPoint y: 198, distance: 56.5
click at [329, 198] on div "0000887785 - [PERSON_NAME] Tipo de cliente: 32 - AYG (^) Tipo do veículo ou veí…" at bounding box center [342, 156] width 684 height 313
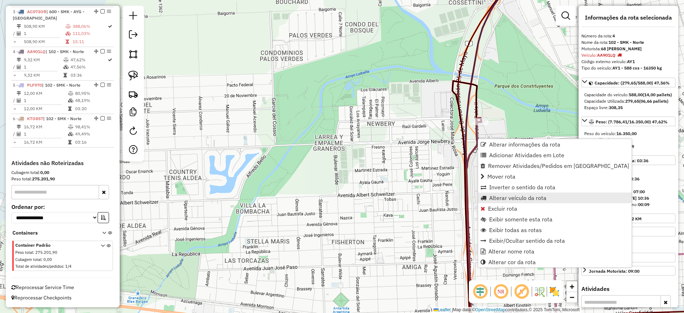
click at [500, 198] on span "Alterar veículo da rota" at bounding box center [517, 198] width 57 height 6
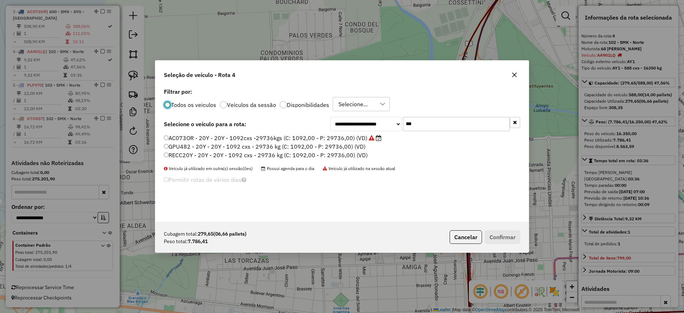
click at [450, 126] on input "***" at bounding box center [456, 124] width 107 height 14
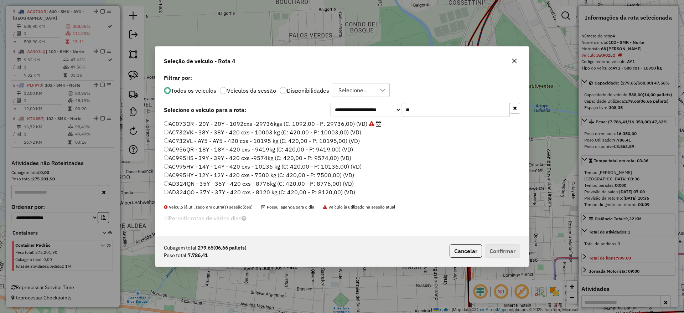
type input "*"
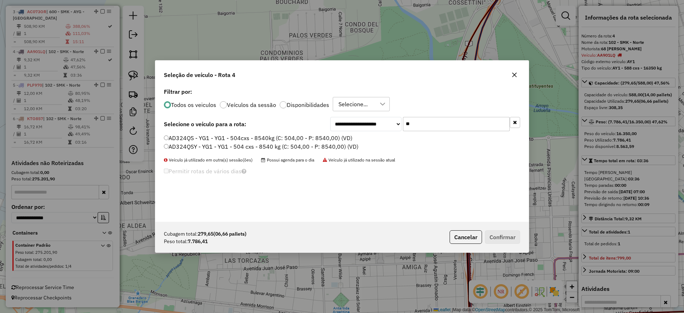
type input "**"
click at [260, 136] on label "AD324QS - YG1 - YG1 - 504cxs - 8540kg (C: 504,00 - P: 8540,00) (VD)" at bounding box center [258, 138] width 188 height 9
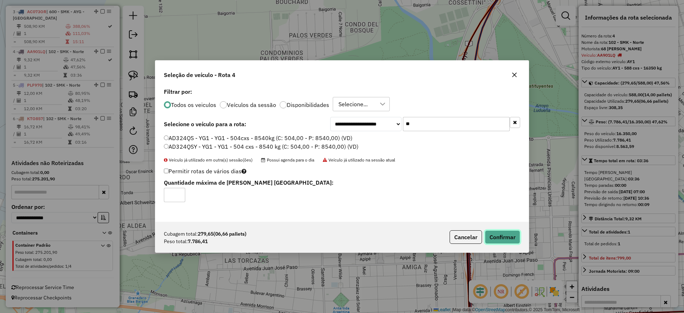
click at [512, 235] on button "Confirmar" at bounding box center [502, 237] width 35 height 14
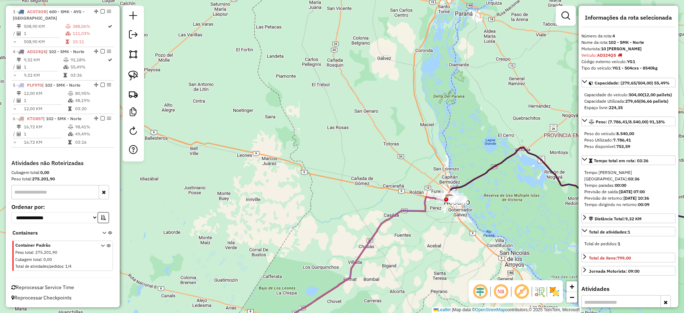
drag, startPoint x: 349, startPoint y: 200, endPoint x: 349, endPoint y: 176, distance: 24.6
click at [349, 176] on div "Janela de atendimento Grade de atendimento Capacidade Transportadoras Veículos …" at bounding box center [342, 156] width 684 height 313
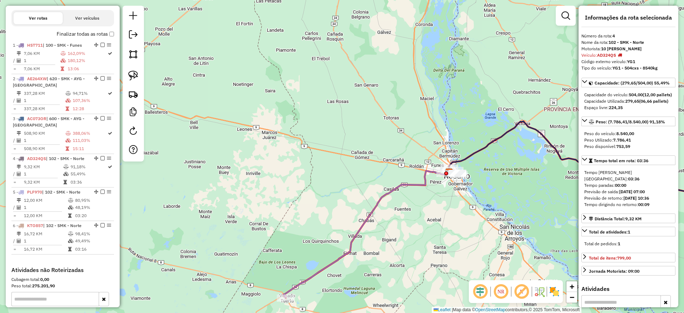
scroll to position [184, 0]
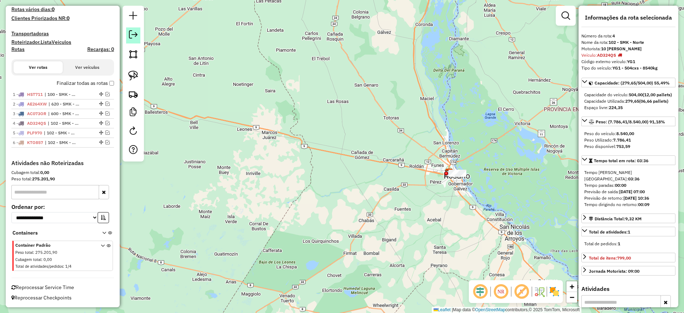
click at [132, 35] on em at bounding box center [133, 34] width 9 height 9
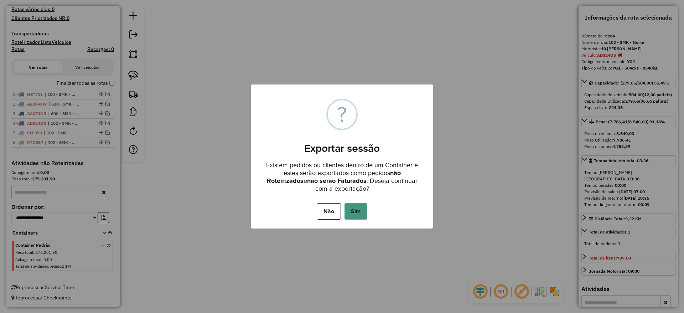
click at [362, 208] on button "Sim" at bounding box center [355, 211] width 23 height 16
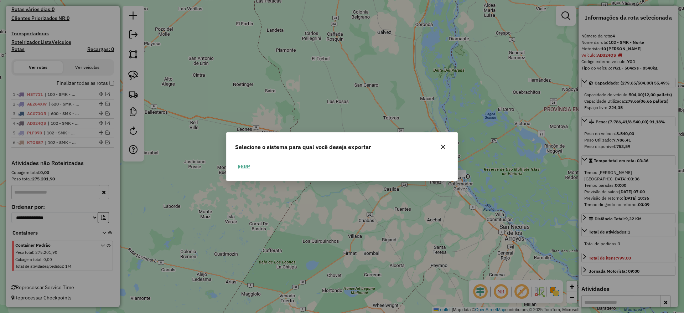
click at [245, 169] on button "ERP" at bounding box center [244, 166] width 18 height 11
select select "*********"
select select "**"
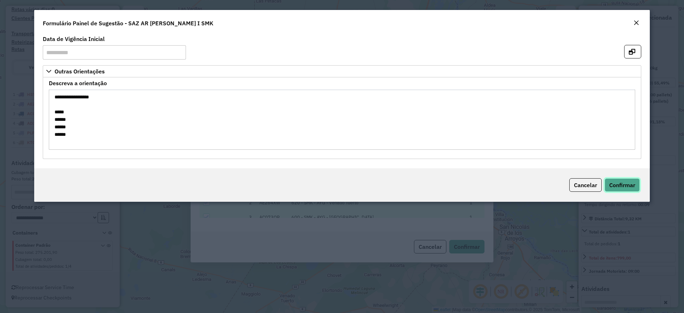
drag, startPoint x: 618, startPoint y: 181, endPoint x: 556, endPoint y: 166, distance: 63.3
click at [618, 182] on span "Confirmar" at bounding box center [622, 184] width 26 height 7
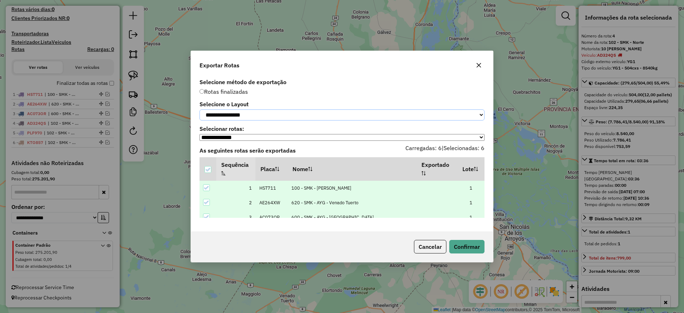
click at [244, 114] on select "**********" at bounding box center [341, 114] width 285 height 11
select select "*********"
click at [199, 109] on select "**********" at bounding box center [341, 114] width 285 height 11
click at [468, 251] on button "Confirmar" at bounding box center [466, 247] width 35 height 14
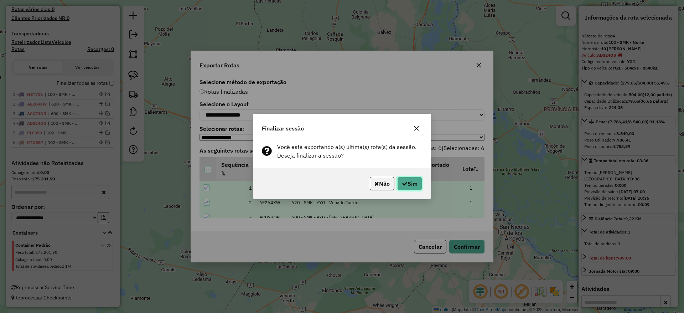
click at [408, 186] on button "Sim" at bounding box center [409, 184] width 25 height 14
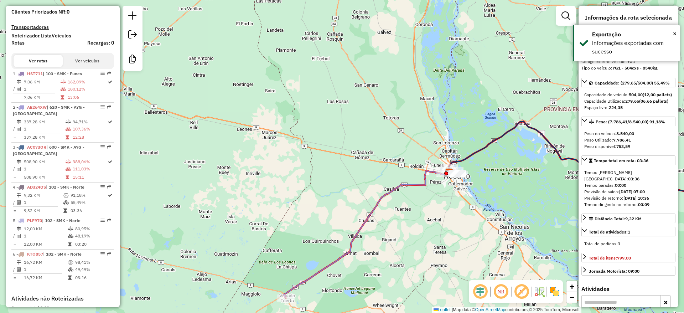
scroll to position [309, 0]
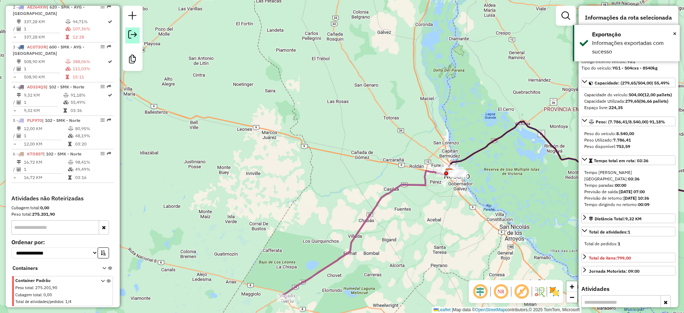
click at [132, 38] on em at bounding box center [132, 34] width 9 height 9
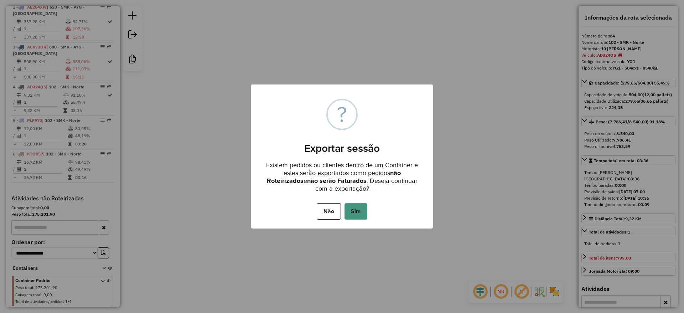
click at [363, 211] on button "Sim" at bounding box center [355, 211] width 23 height 16
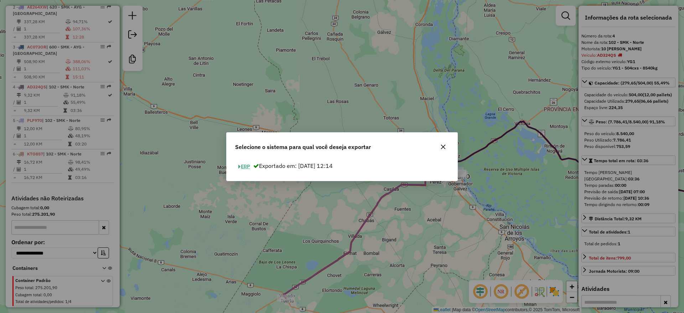
click at [246, 162] on button "ERP" at bounding box center [244, 166] width 18 height 11
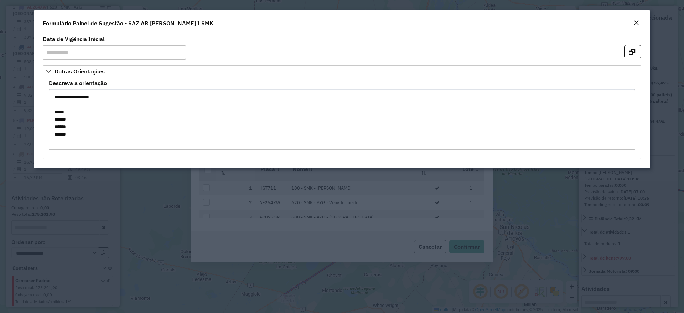
click at [636, 20] on em "Close" at bounding box center [636, 23] width 6 height 6
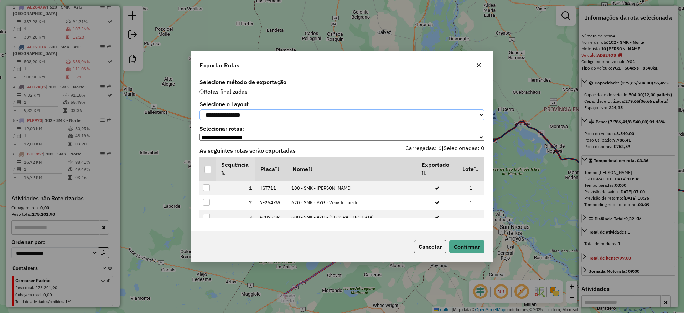
click at [337, 115] on select "**********" at bounding box center [341, 114] width 285 height 11
select select "*********"
click at [199, 109] on select "**********" at bounding box center [341, 114] width 285 height 11
click at [211, 170] on div at bounding box center [207, 169] width 7 height 7
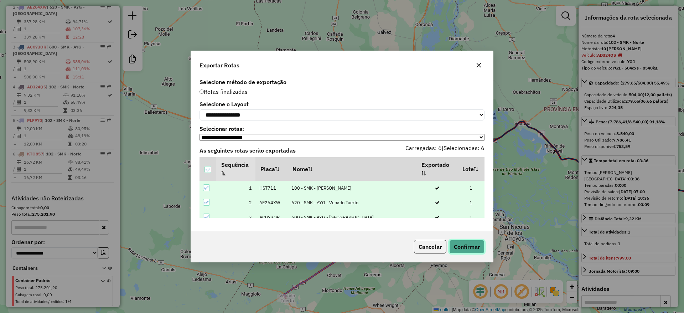
click at [477, 244] on button "Confirmar" at bounding box center [466, 247] width 35 height 14
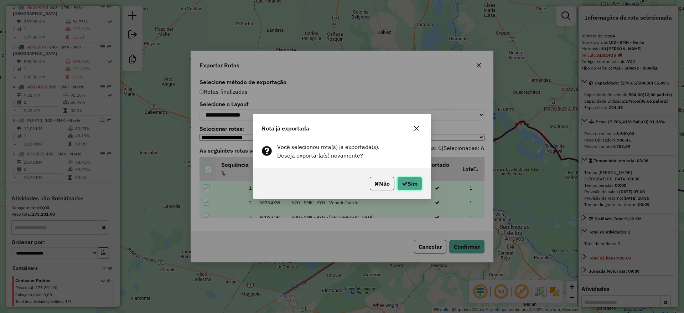
click at [412, 179] on button "Sim" at bounding box center [409, 184] width 25 height 14
